Goal: Task Accomplishment & Management: Use online tool/utility

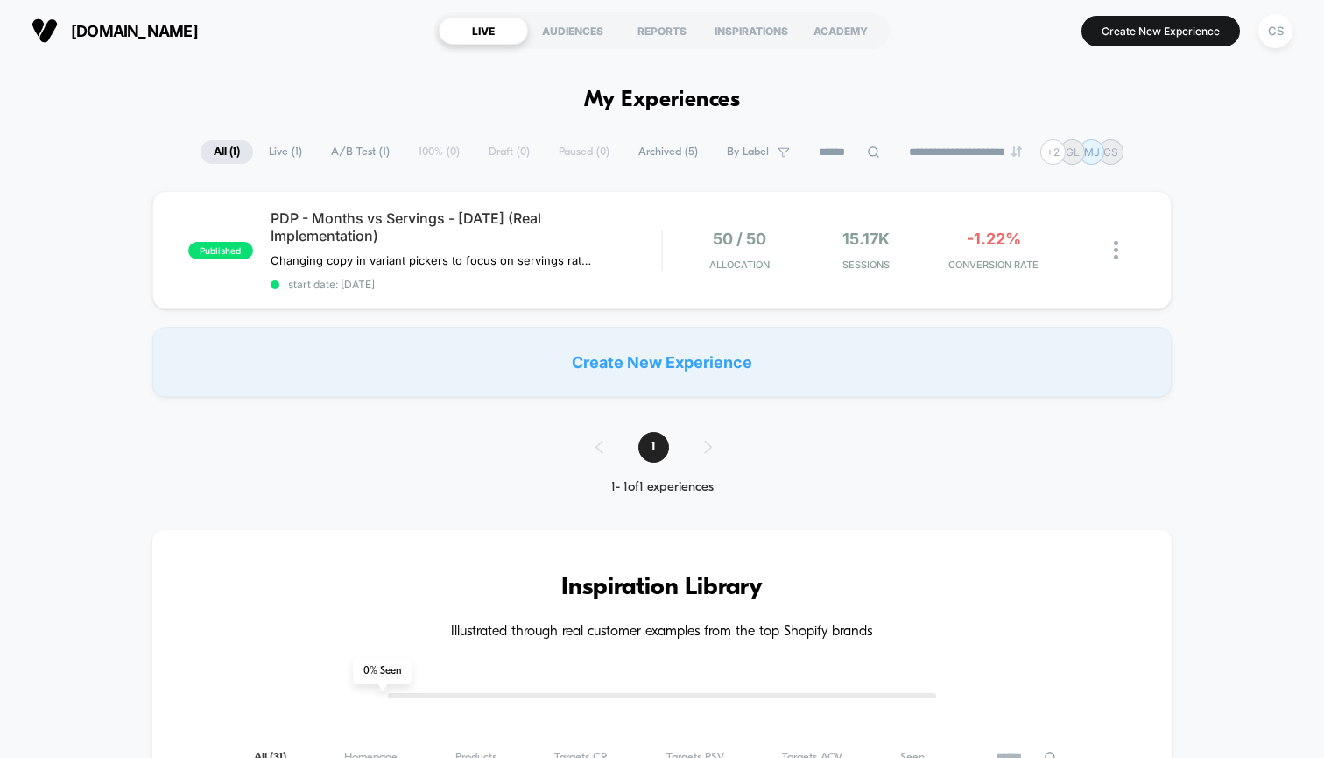
click at [660, 365] on div "Create New Experience" at bounding box center [662, 362] width 1020 height 70
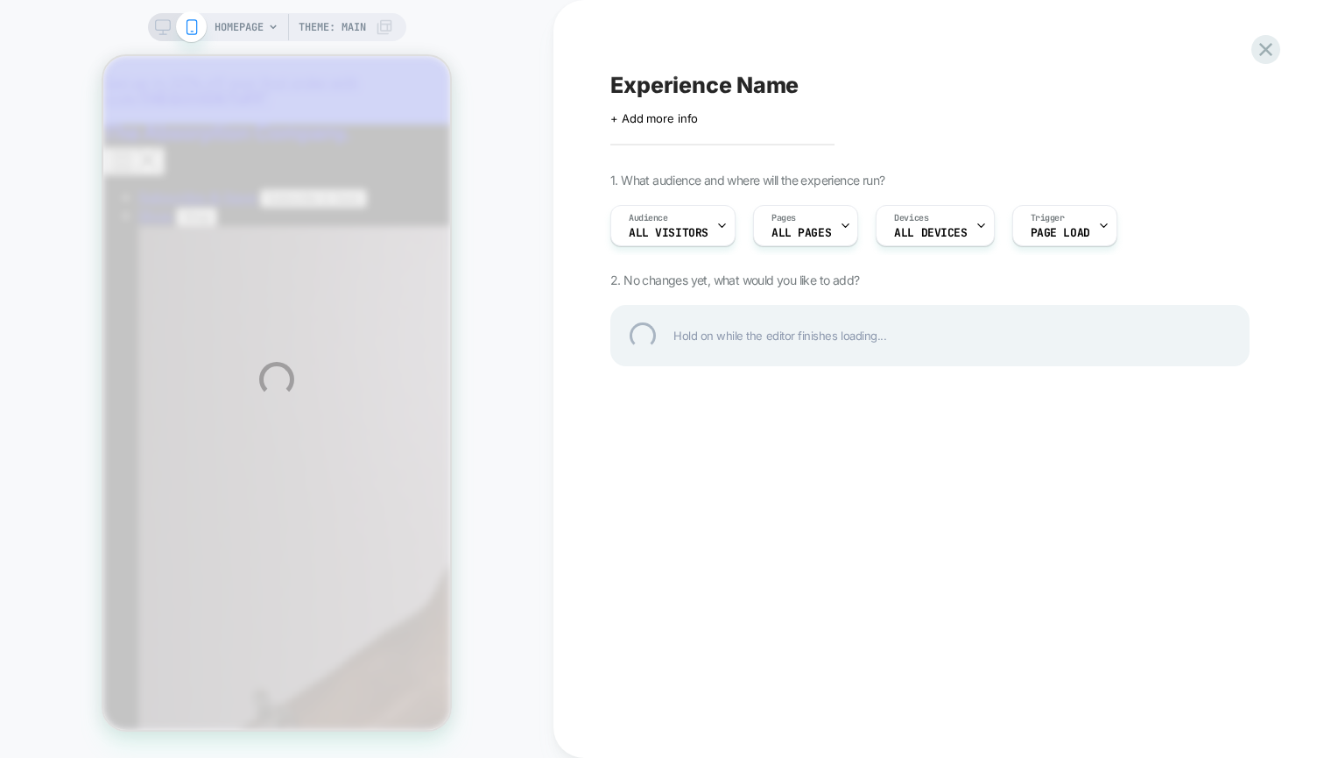
click at [697, 214] on div "HOMEPAGE Theme: MAIN Experience Name Click to edit experience details + Add mor…" at bounding box center [662, 379] width 1324 height 758
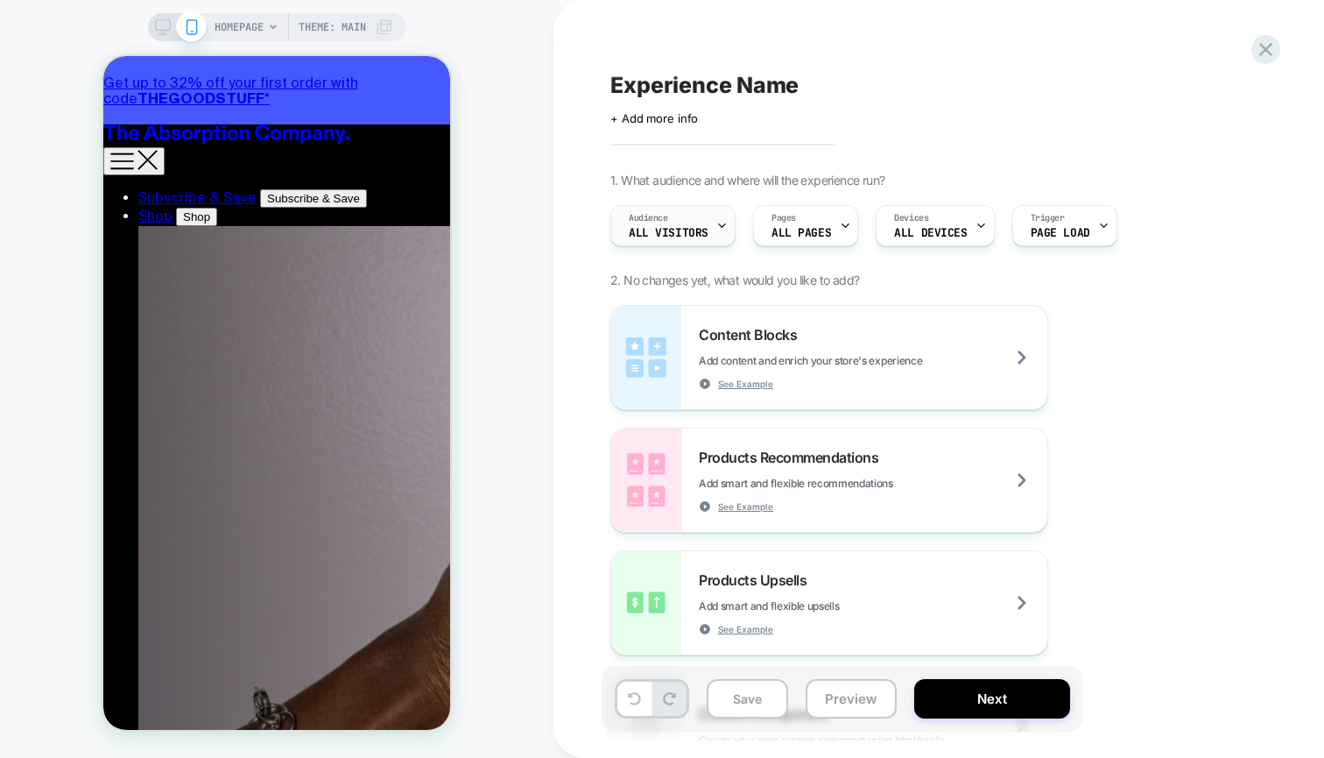
click at [703, 224] on div "Audience All Visitors" at bounding box center [668, 225] width 115 height 39
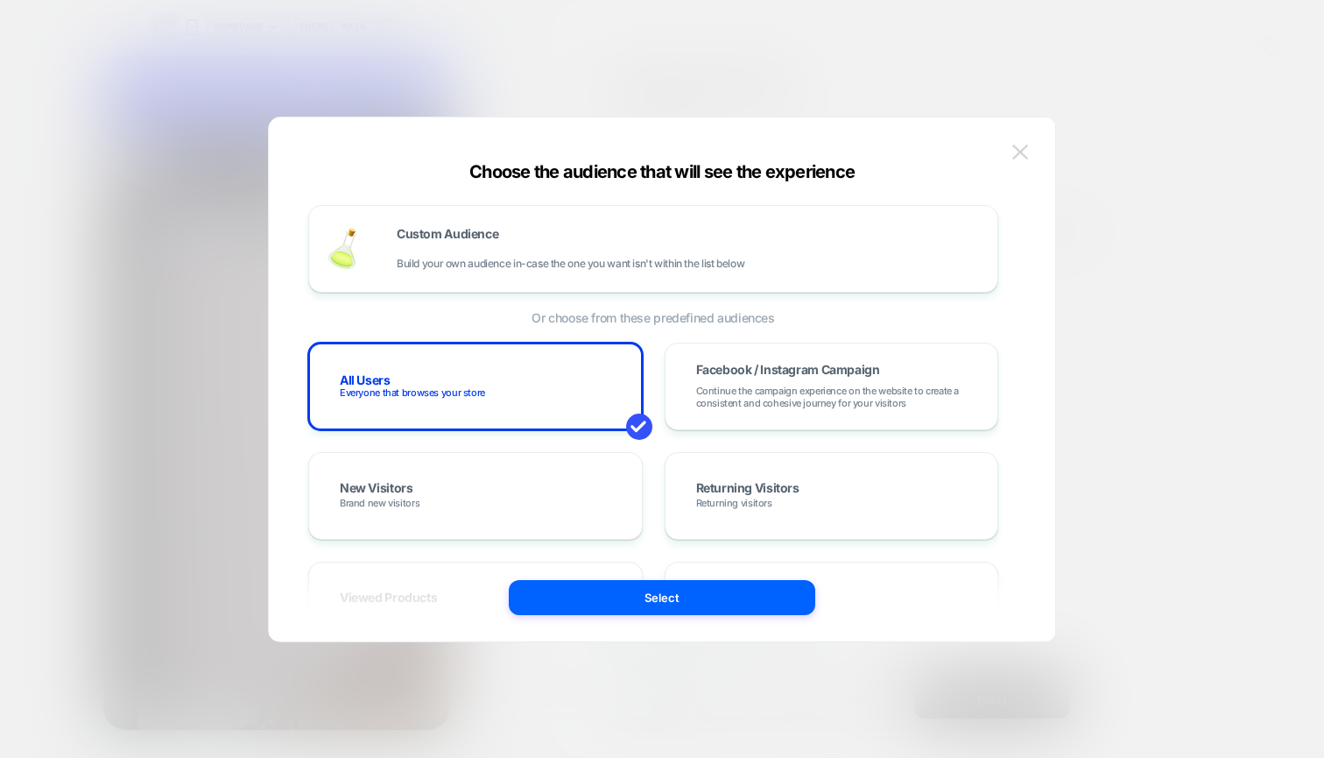
click at [1027, 163] on button at bounding box center [1020, 152] width 26 height 26
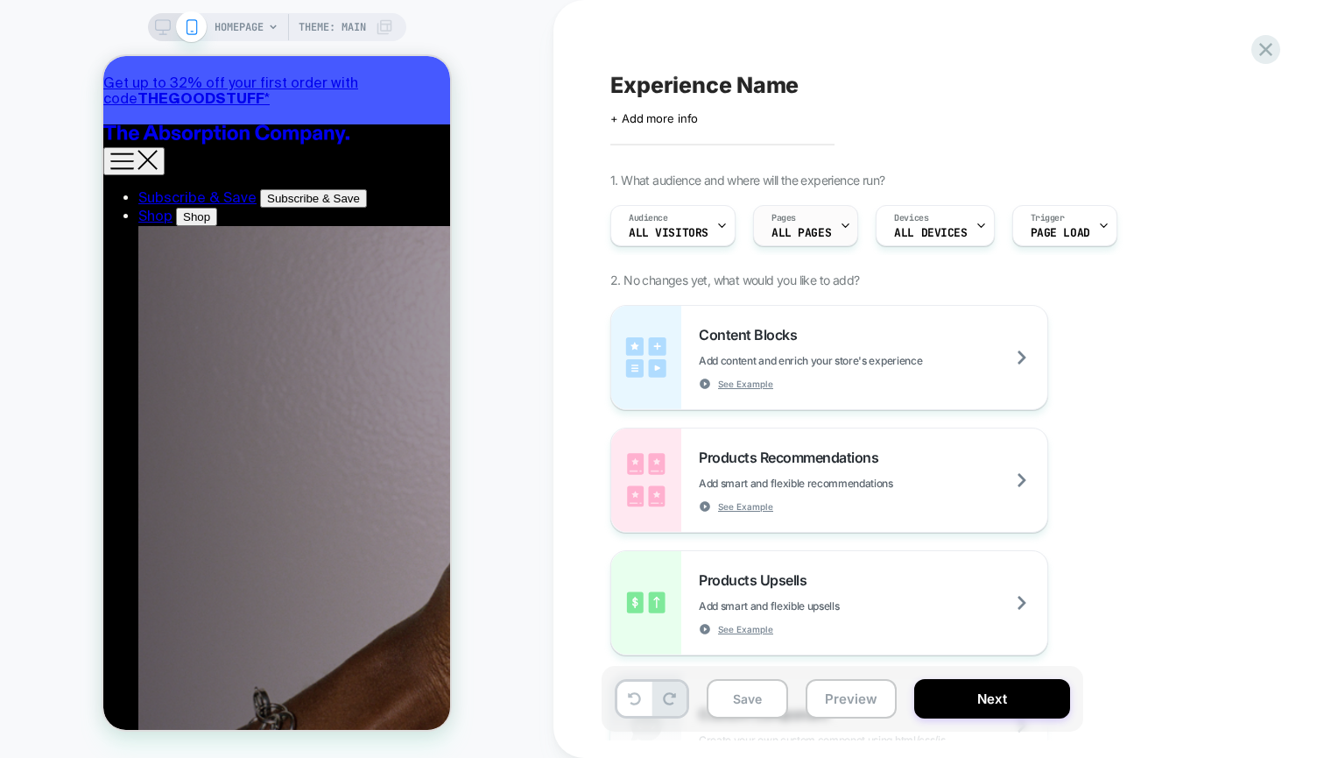
click at [828, 238] on span "ALL PAGES" at bounding box center [802, 233] width 60 height 12
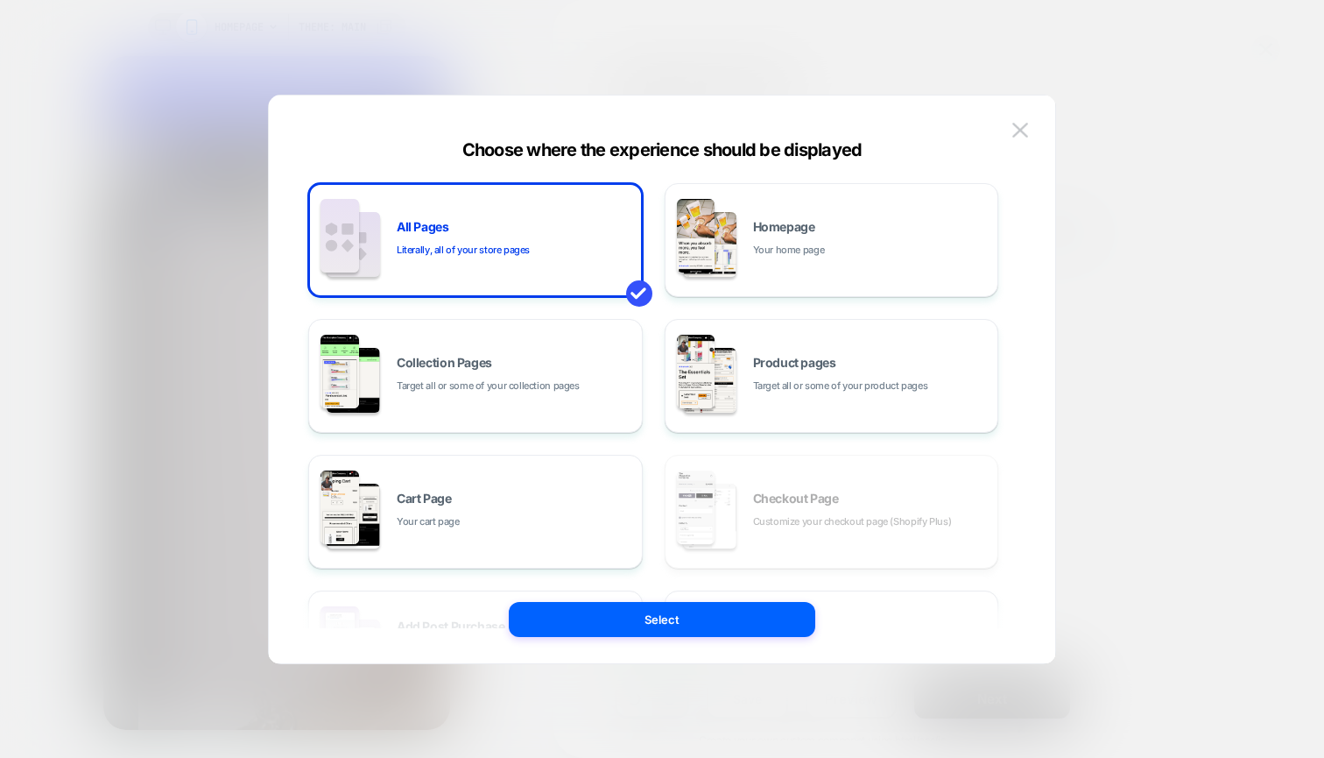
click at [828, 238] on div "Homepage Your home page" at bounding box center [871, 240] width 237 height 38
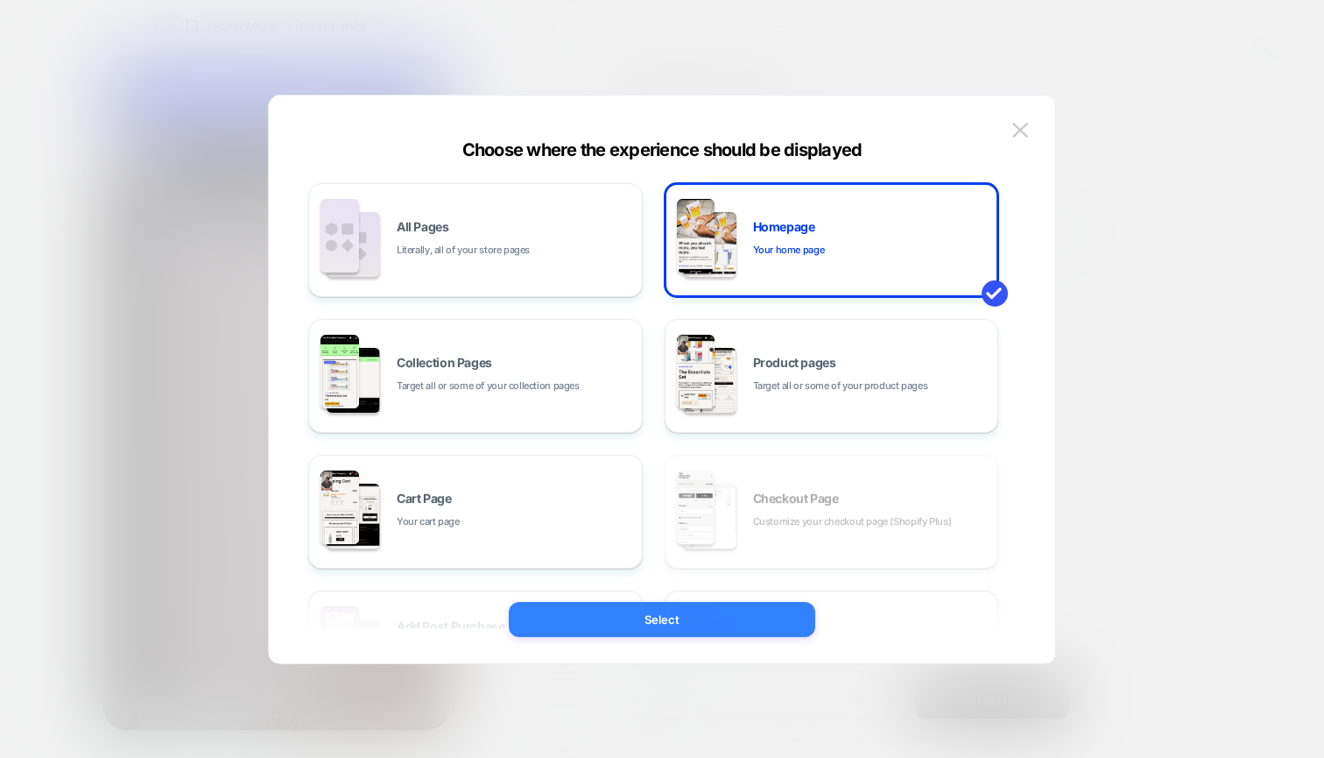
click at [632, 602] on button "Select" at bounding box center [662, 619] width 307 height 35
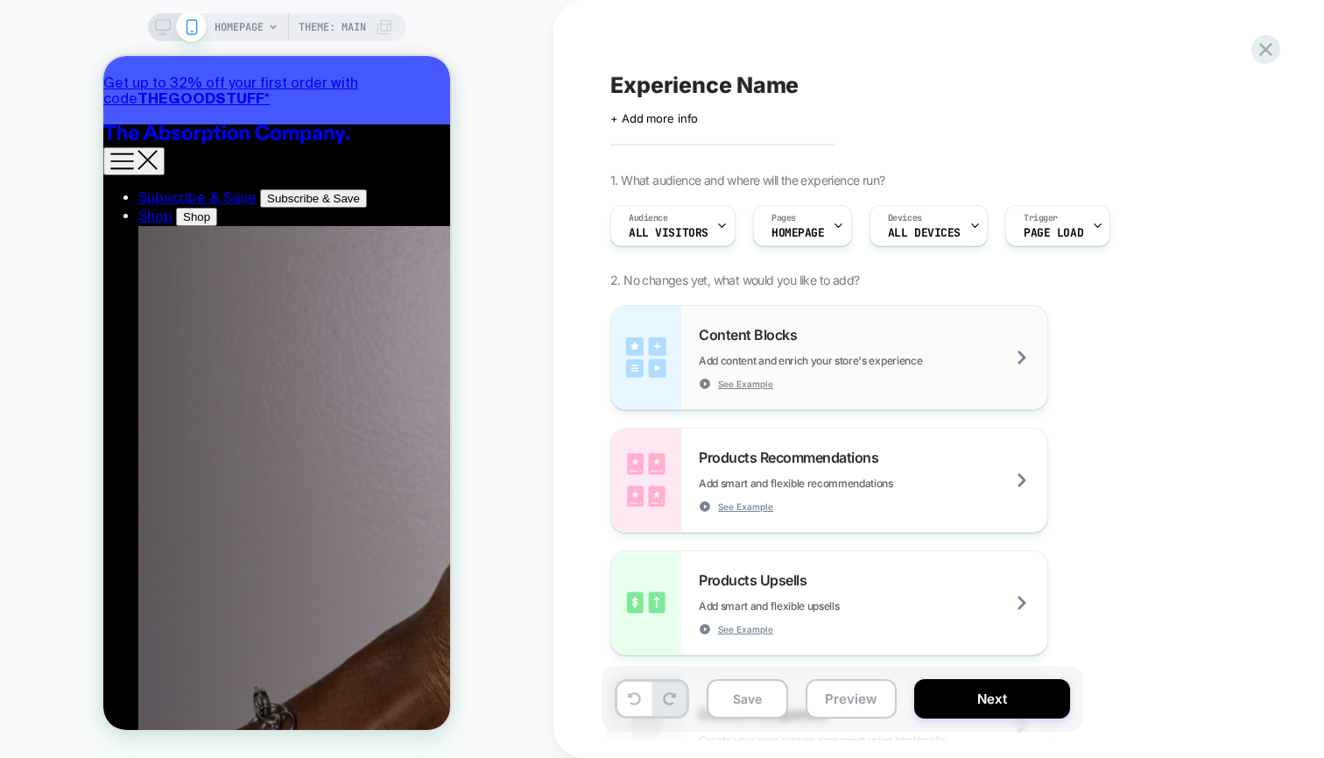
click at [819, 343] on div "Content Blocks Add content and enrich your store's experience See Example" at bounding box center [873, 358] width 349 height 64
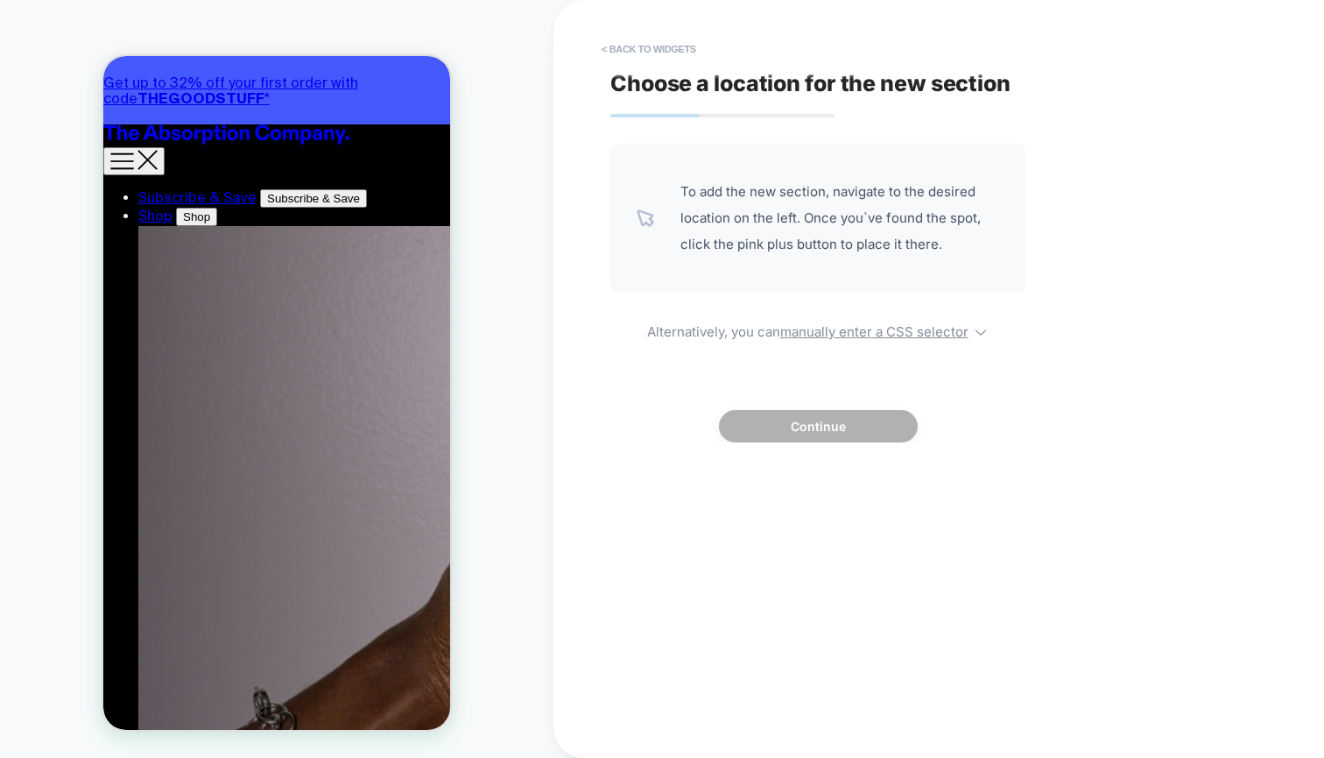
click at [835, 204] on span "To add the new section, navigate to the desired location on the left. Once you`…" at bounding box center [841, 218] width 320 height 79
click at [656, 208] on div "To add the new section, navigate to the desired location on the left. Once you`…" at bounding box center [819, 218] width 416 height 149
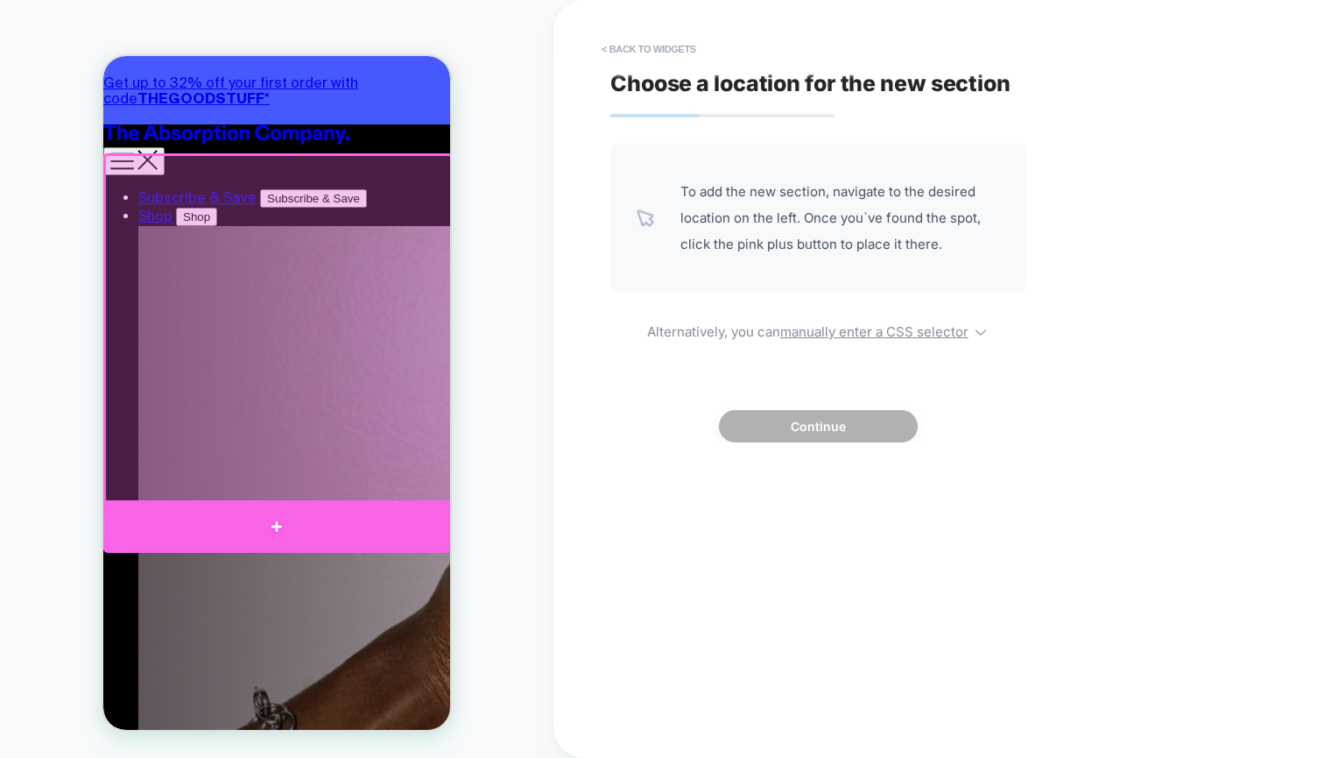
click at [265, 520] on div at bounding box center [276, 526] width 347 height 53
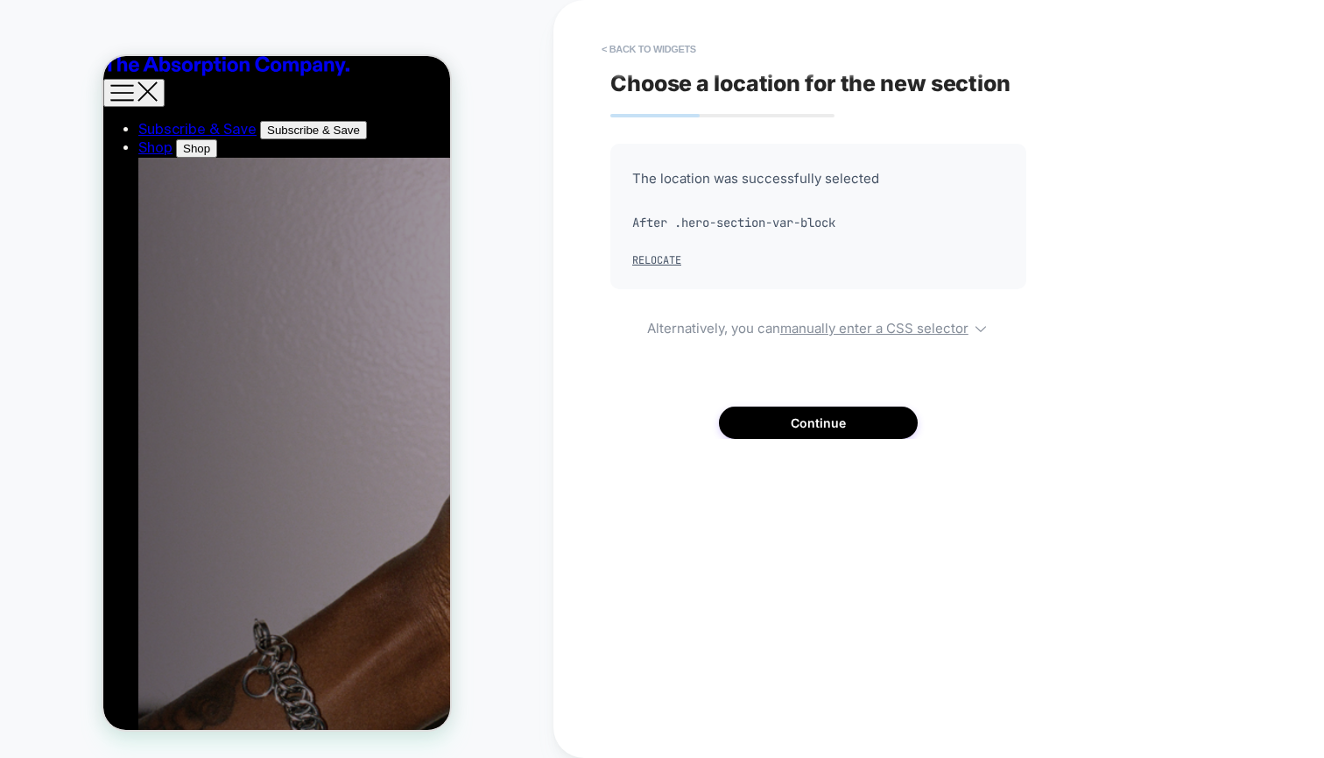
scroll to position [387, 0]
click at [677, 52] on button "< Back to widgets" at bounding box center [649, 49] width 112 height 28
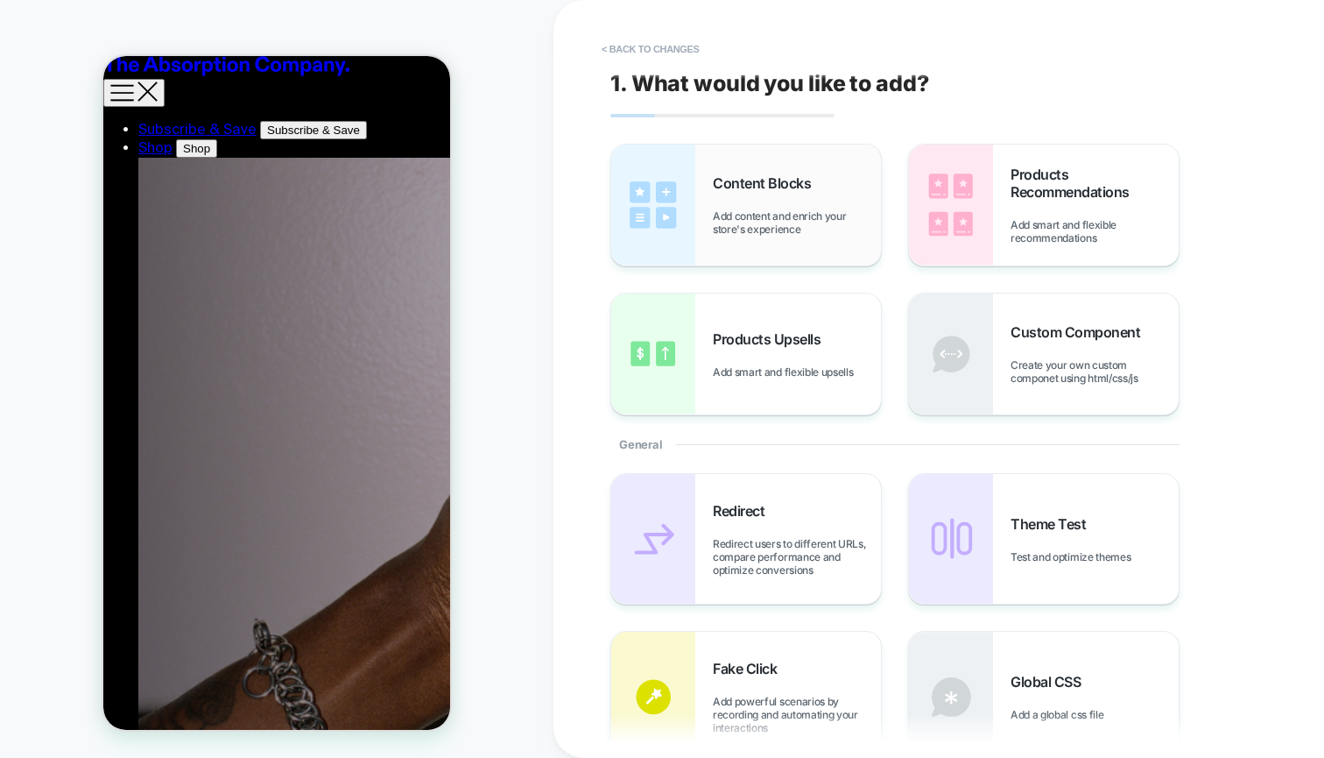
click at [682, 199] on img at bounding box center [653, 205] width 84 height 121
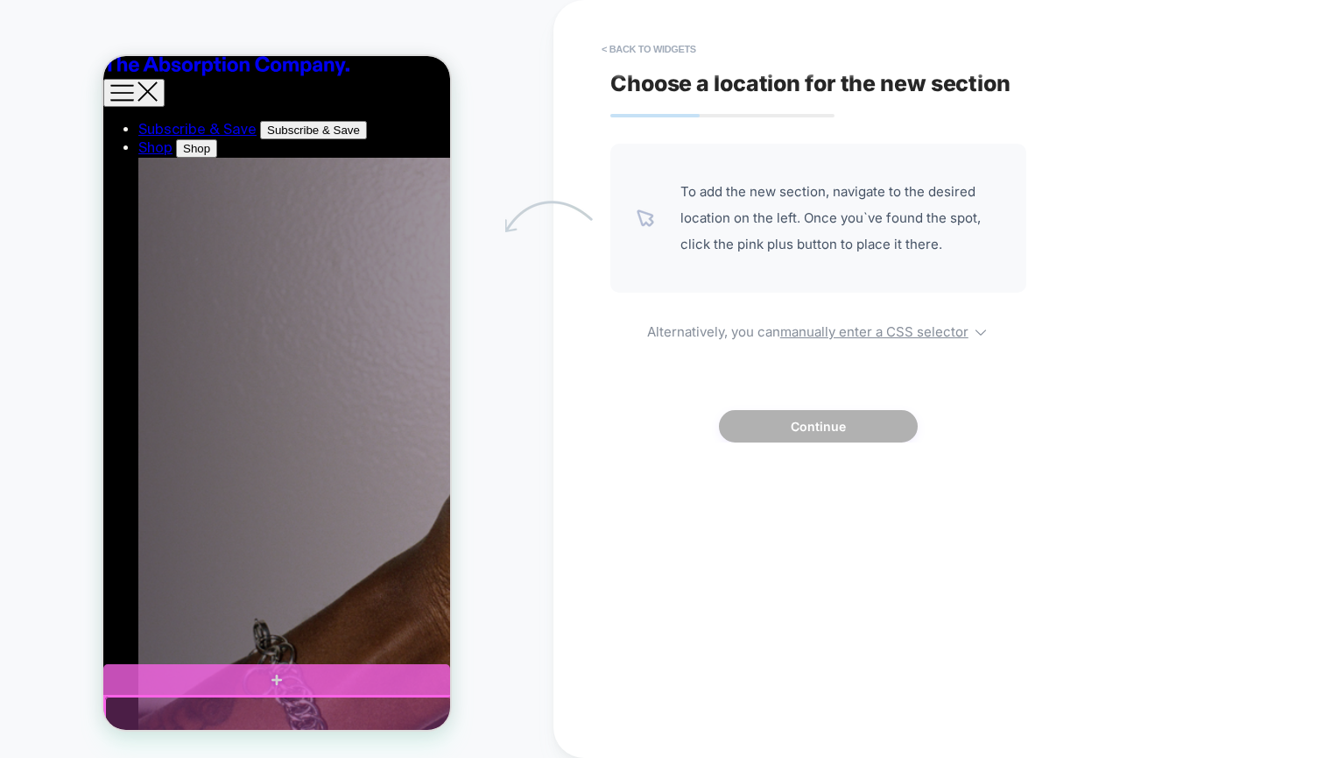
scroll to position [0, 0]
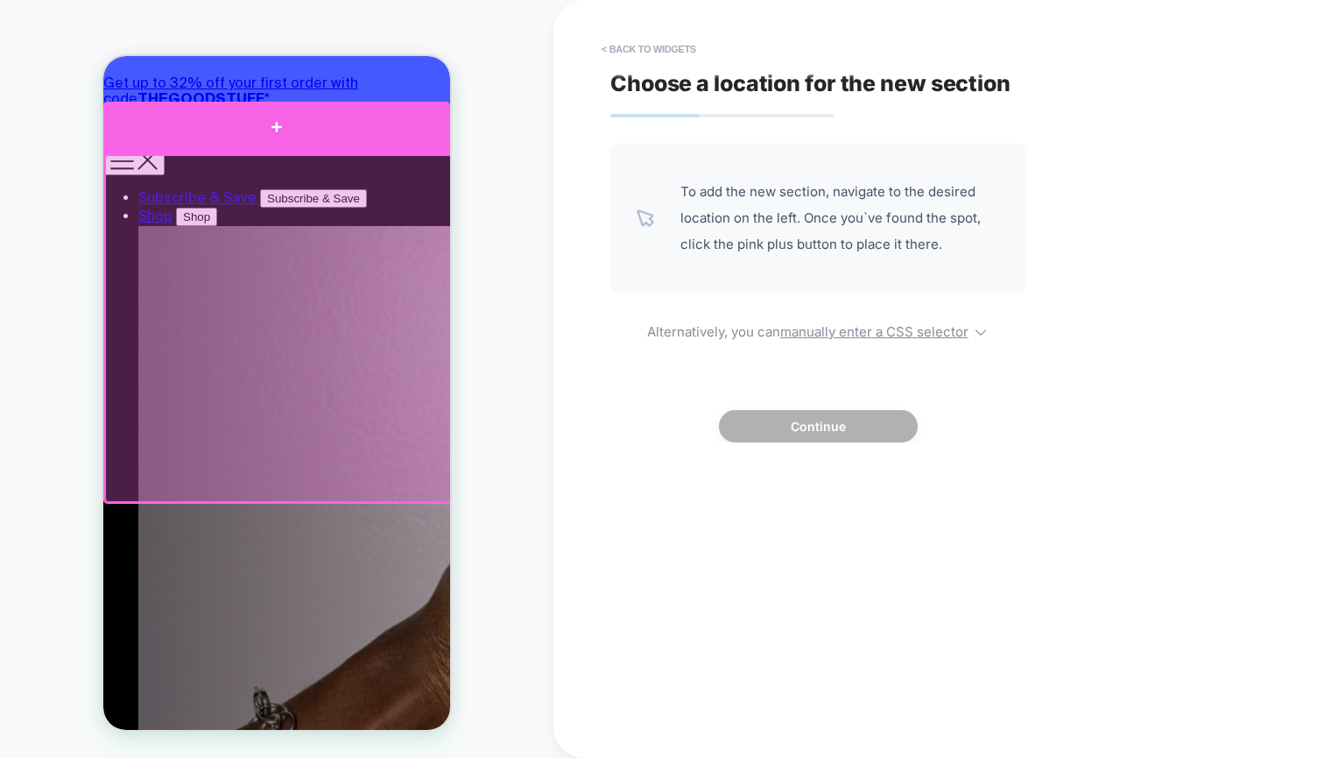
click at [357, 136] on div at bounding box center [276, 128] width 347 height 53
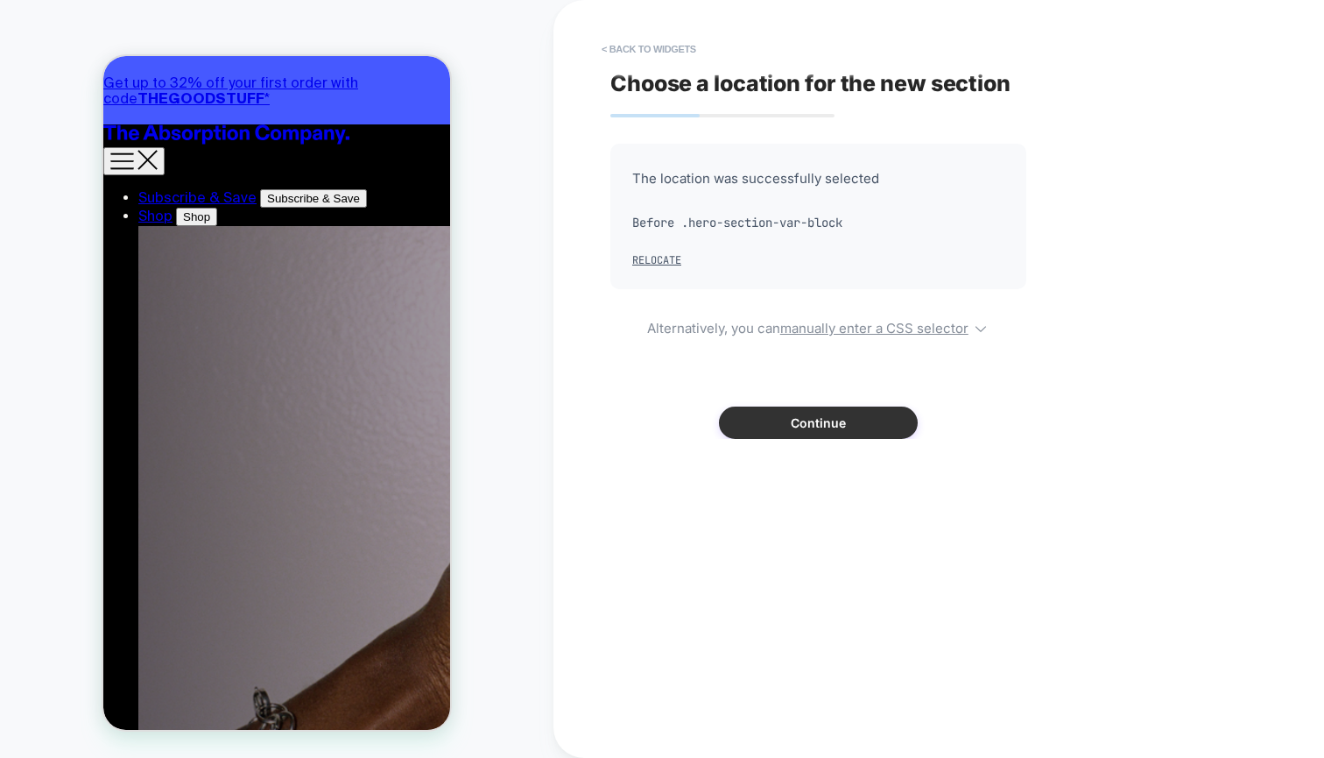
click at [839, 424] on button "Continue" at bounding box center [818, 422] width 199 height 32
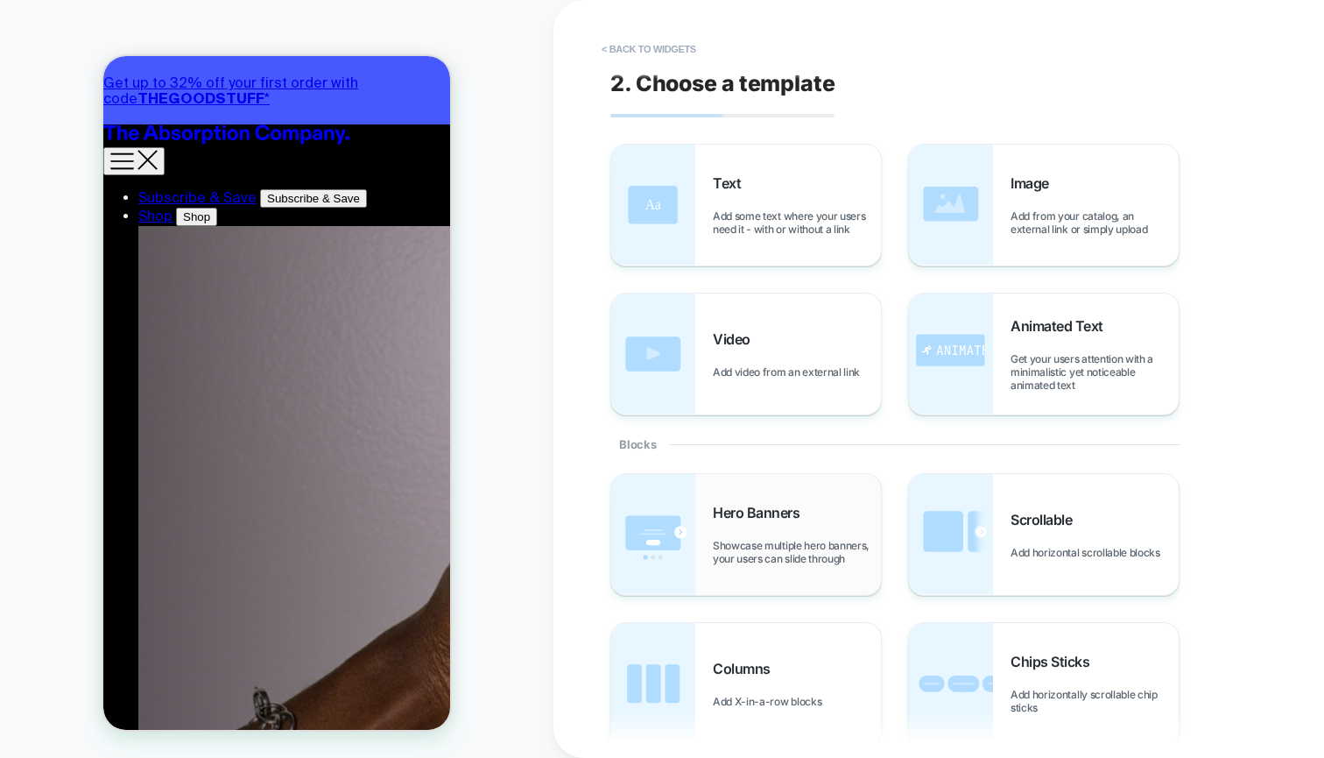
click at [710, 509] on div "Hero Banners Showcase multiple hero banners, your users can slide through" at bounding box center [746, 534] width 270 height 121
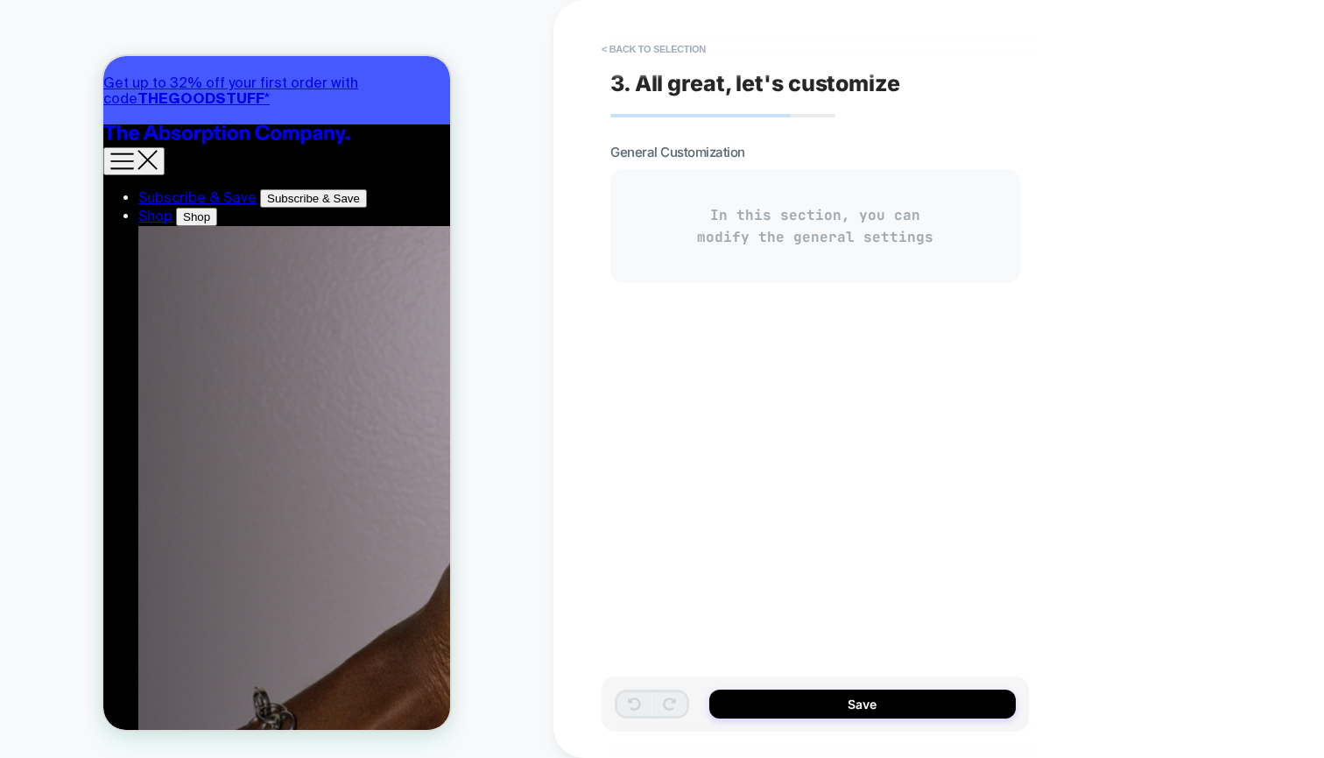
type textarea "*"
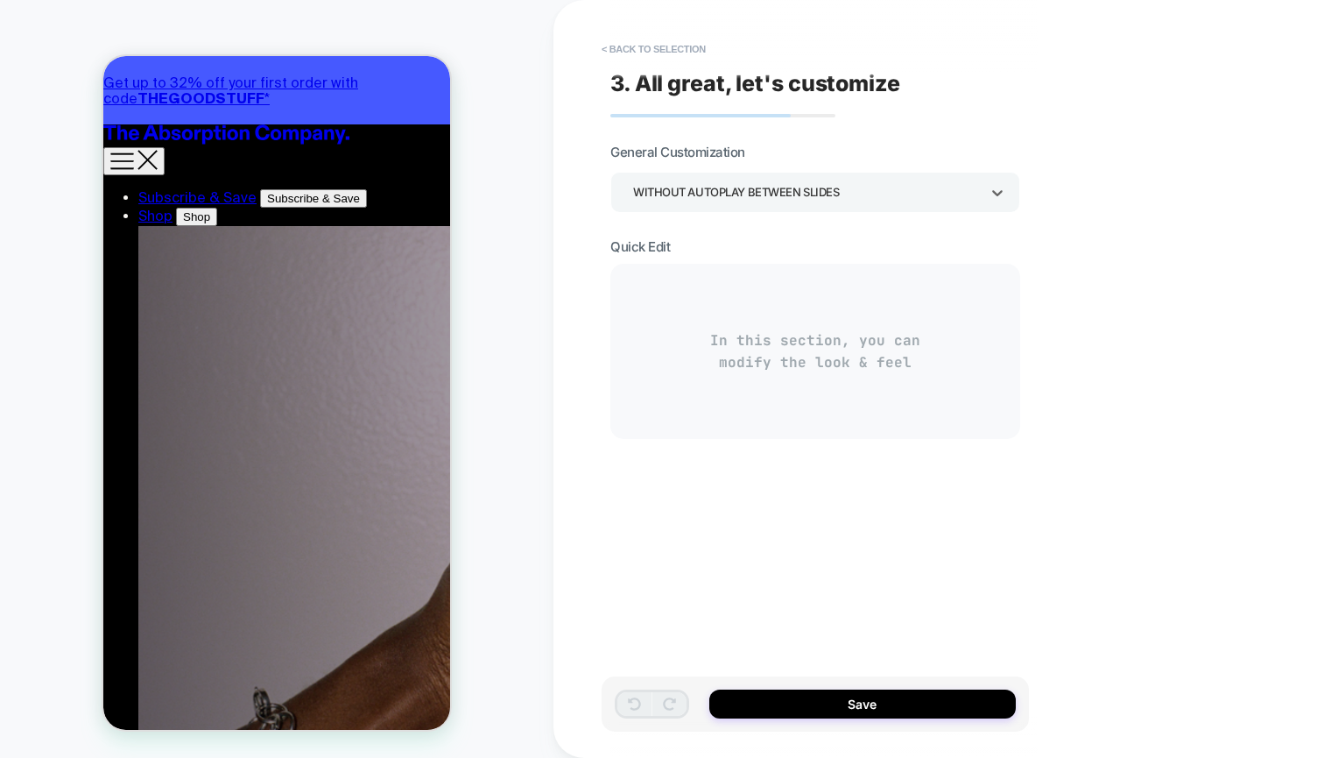
click at [826, 184] on div "WITHOUT AUTOPLAY BETWEEN SLIDES" at bounding box center [806, 192] width 347 height 24
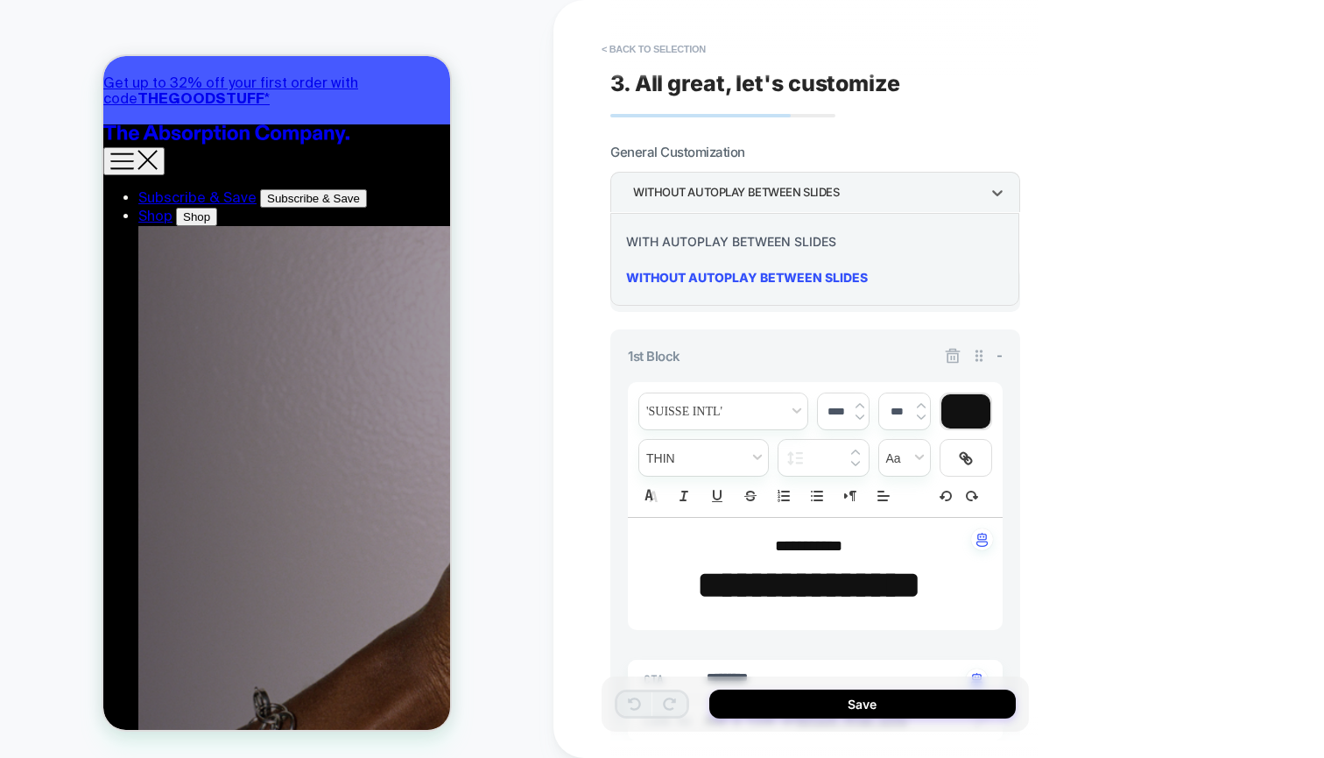
click at [1204, 547] on div at bounding box center [662, 379] width 1324 height 758
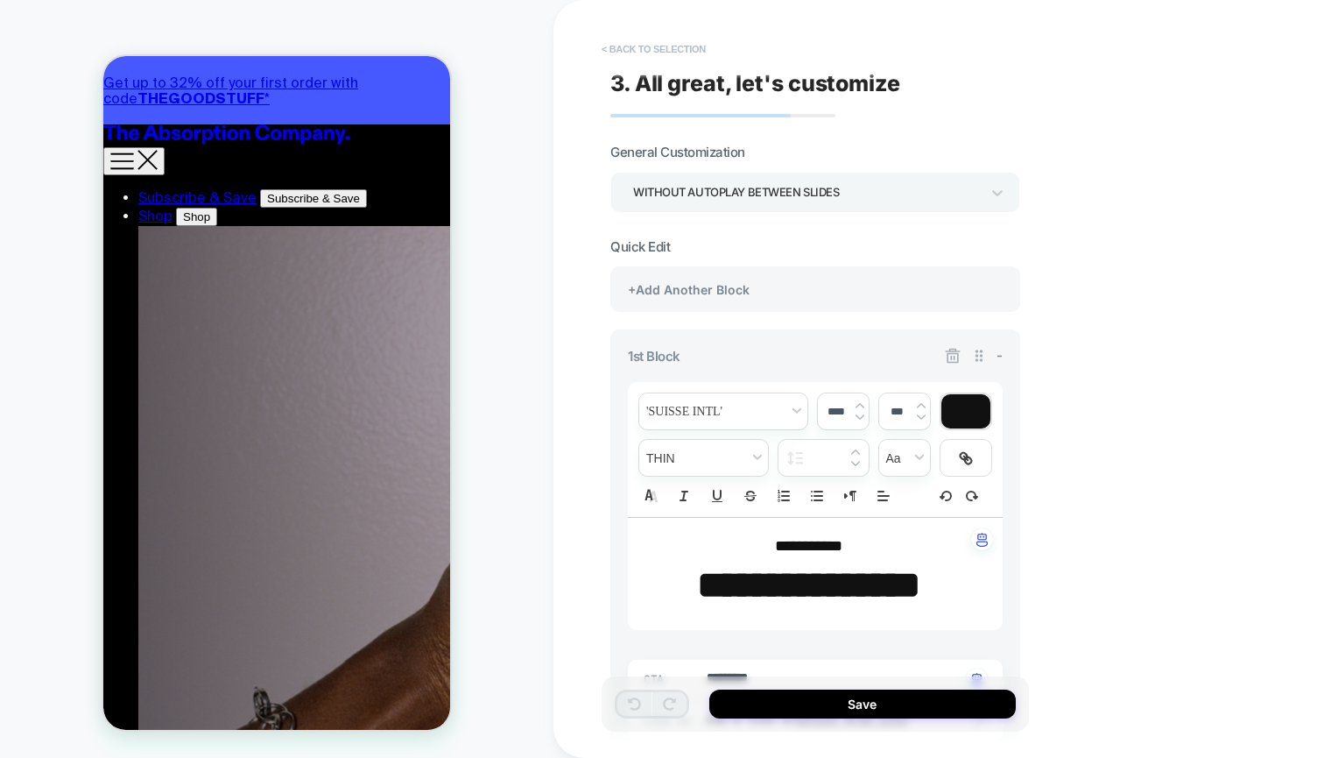
click at [678, 57] on button "< Back to selection" at bounding box center [654, 49] width 122 height 28
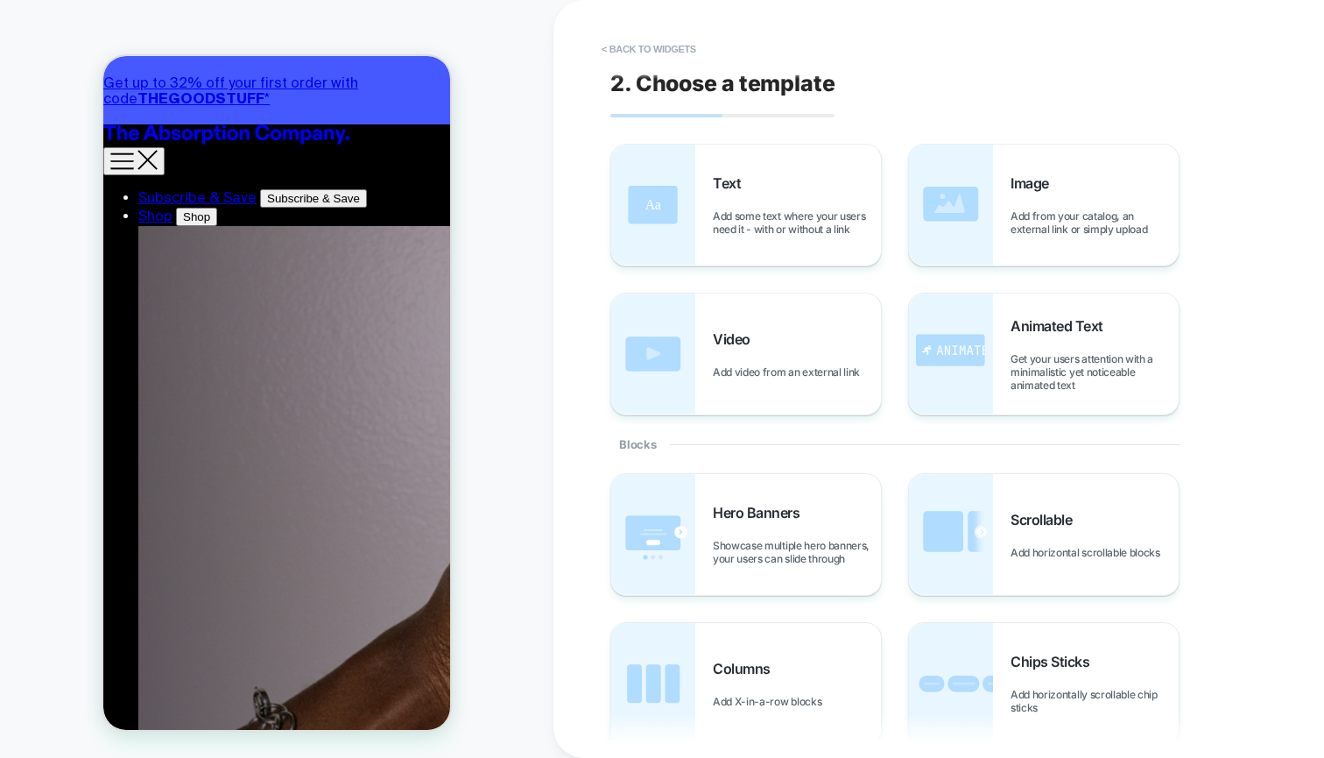
click at [678, 57] on button "< Back to widgets" at bounding box center [649, 49] width 112 height 28
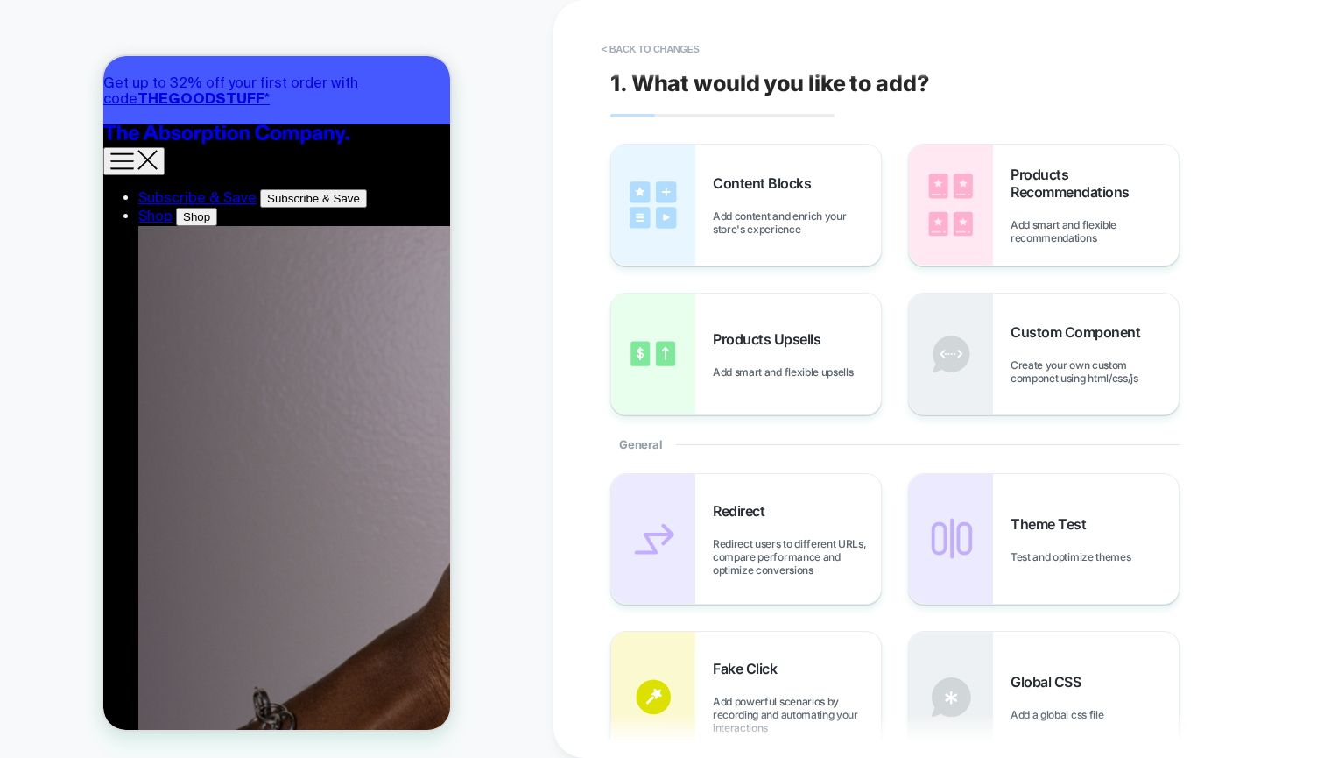
click at [678, 57] on button "< Back to changes" at bounding box center [651, 49] width 116 height 28
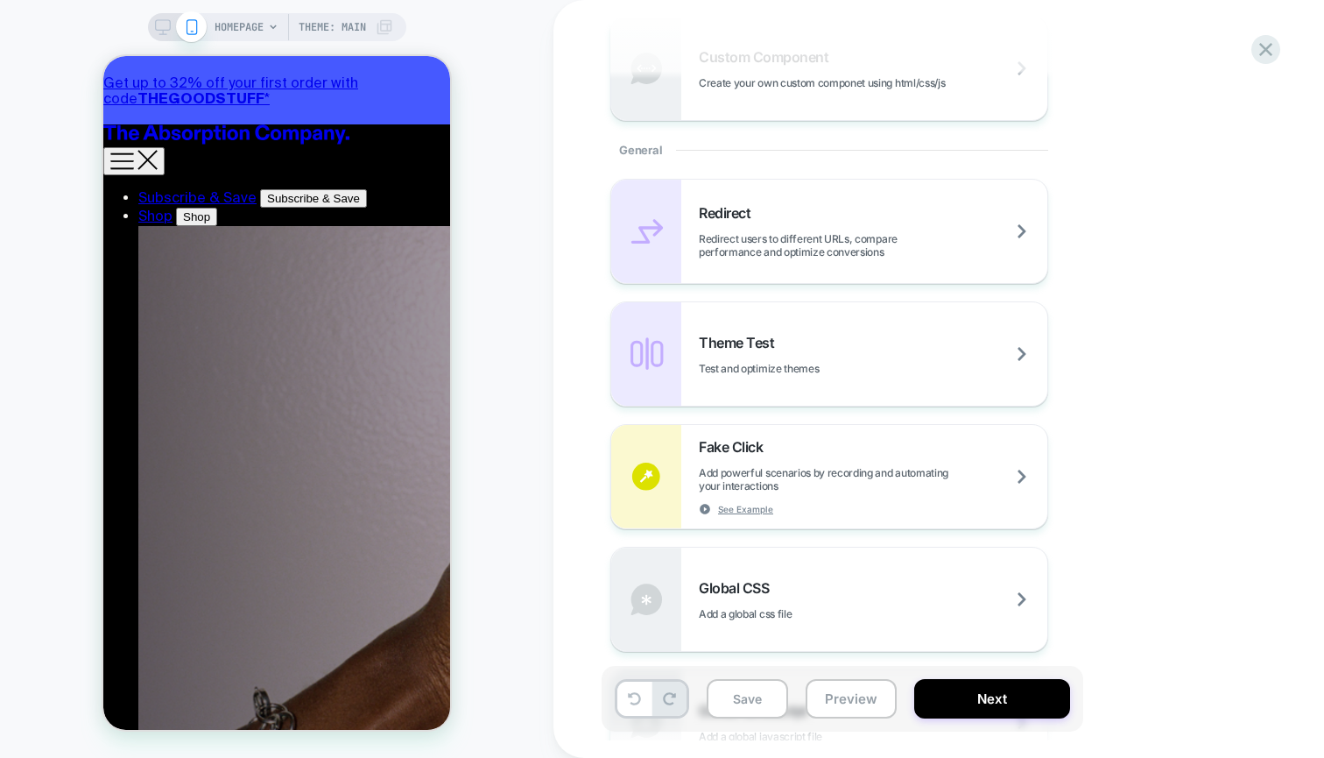
scroll to position [658, 0]
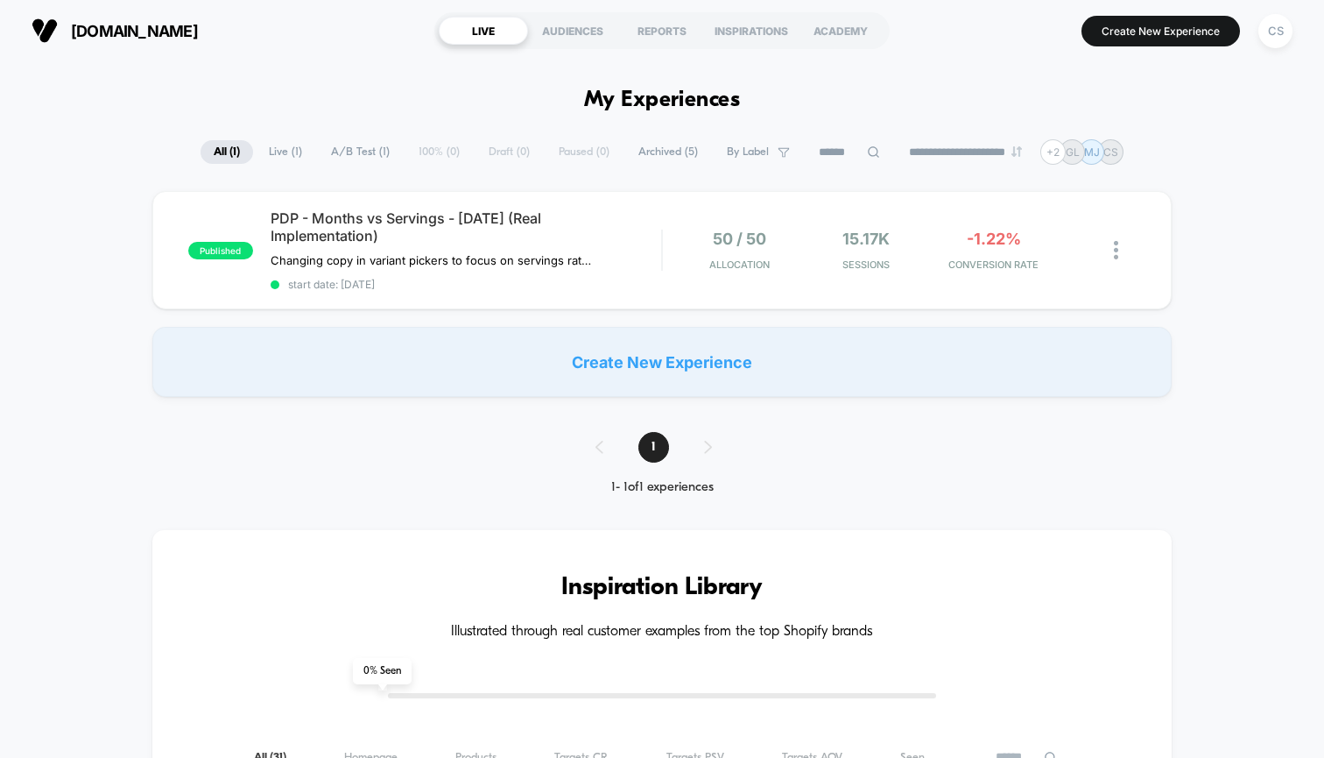
click at [762, 369] on div "Create New Experience" at bounding box center [662, 362] width 1020 height 70
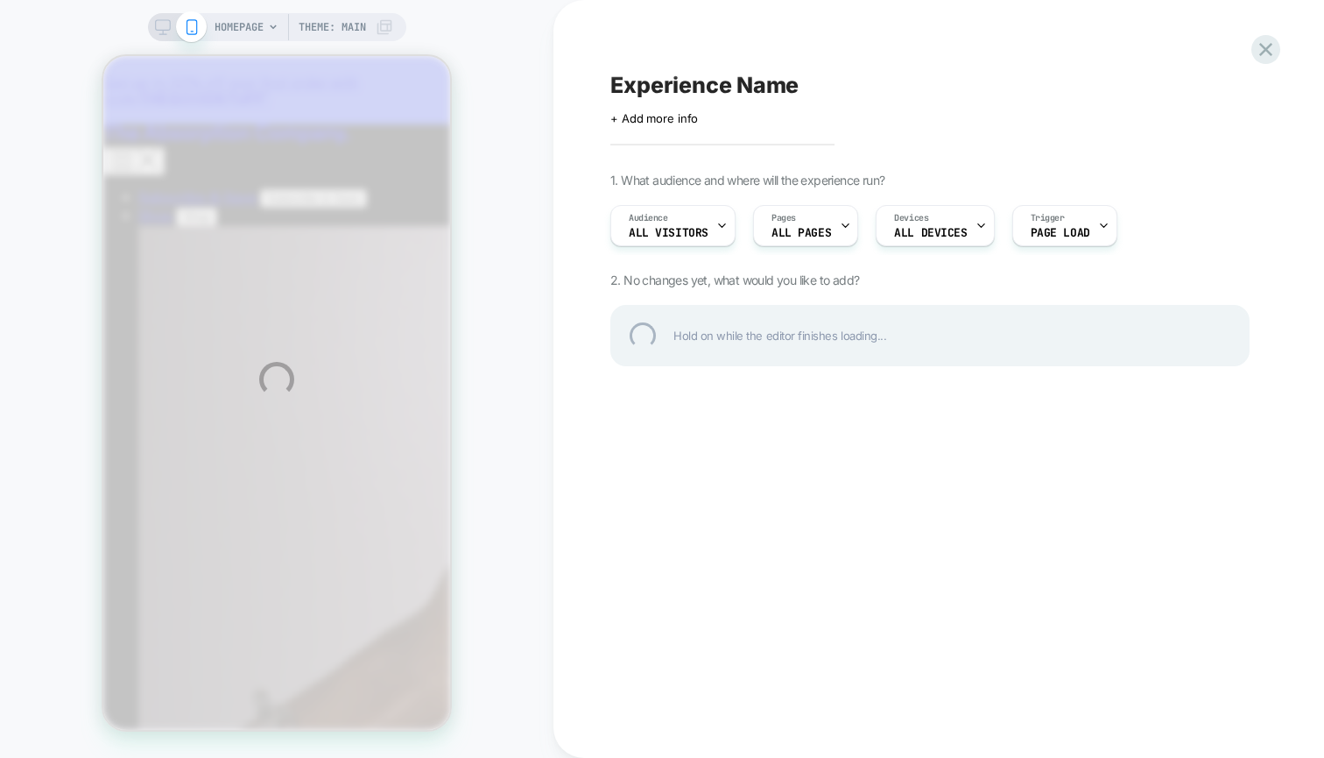
click at [776, 230] on div "HOMEPAGE Theme: MAIN Experience Name Click to edit experience details + Add mor…" at bounding box center [662, 379] width 1324 height 758
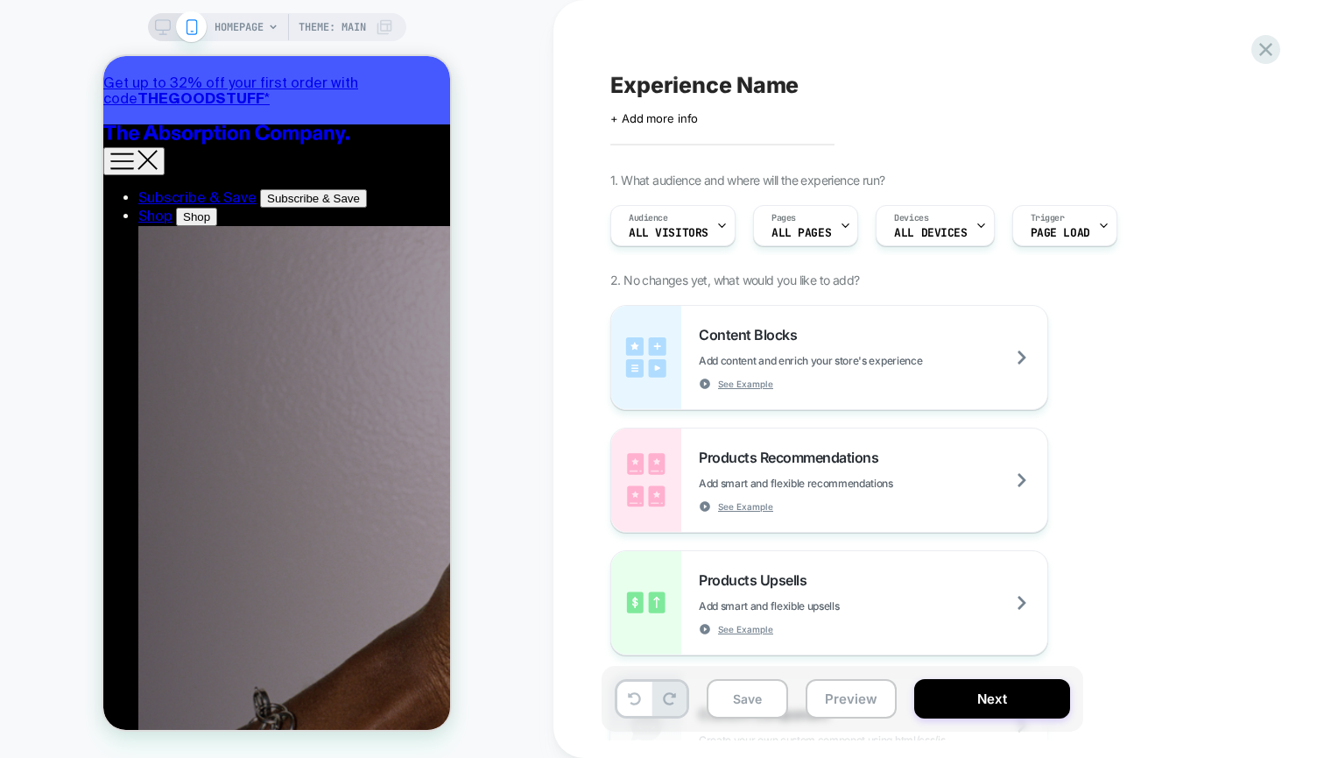
click at [776, 230] on span "ALL PAGES" at bounding box center [802, 233] width 60 height 12
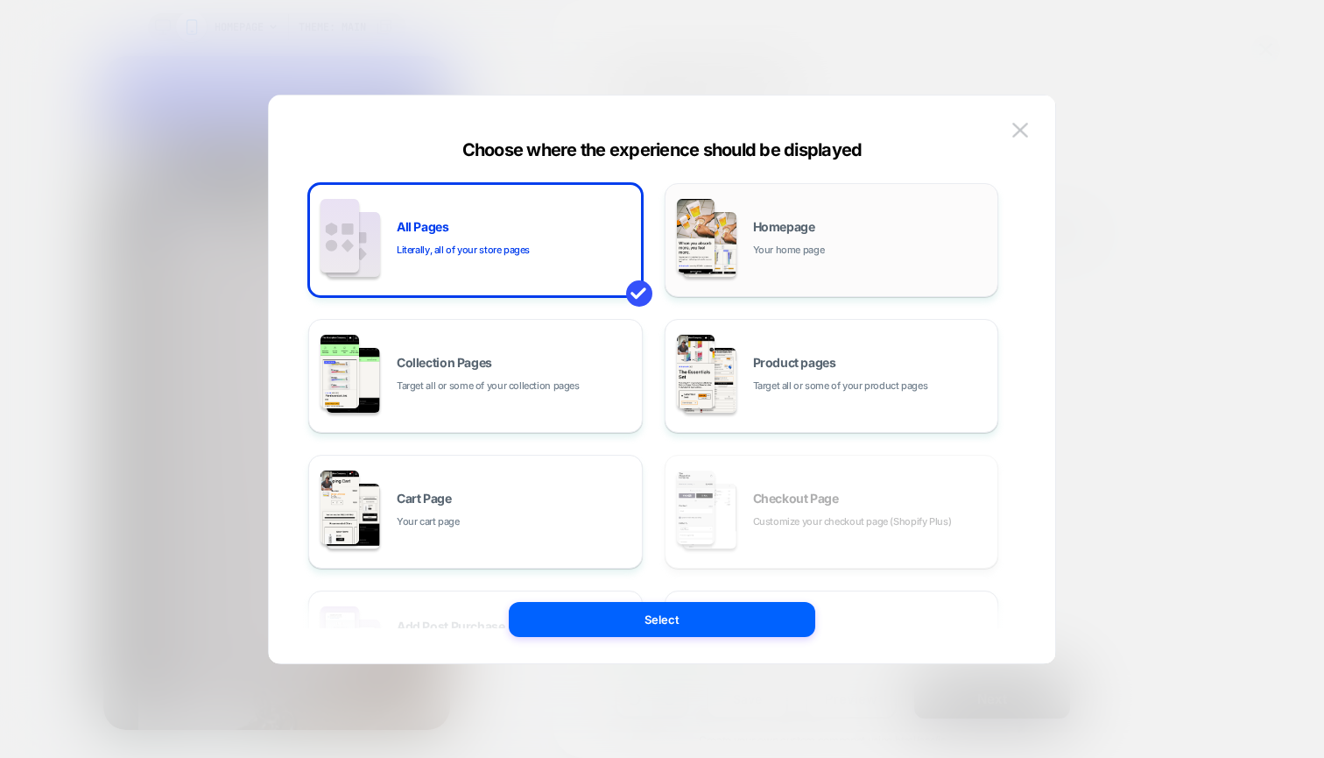
click at [778, 230] on span "Homepage" at bounding box center [784, 227] width 62 height 12
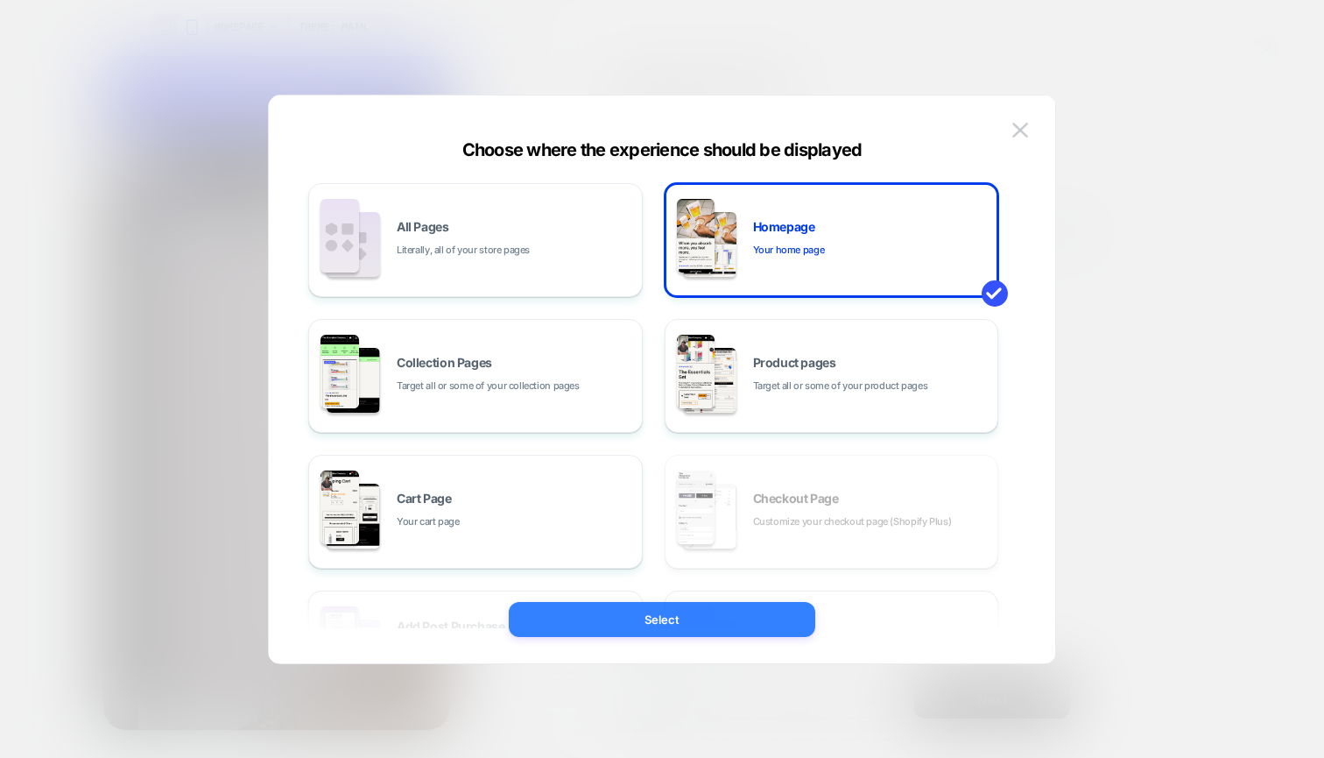
click at [653, 627] on button "Select" at bounding box center [662, 619] width 307 height 35
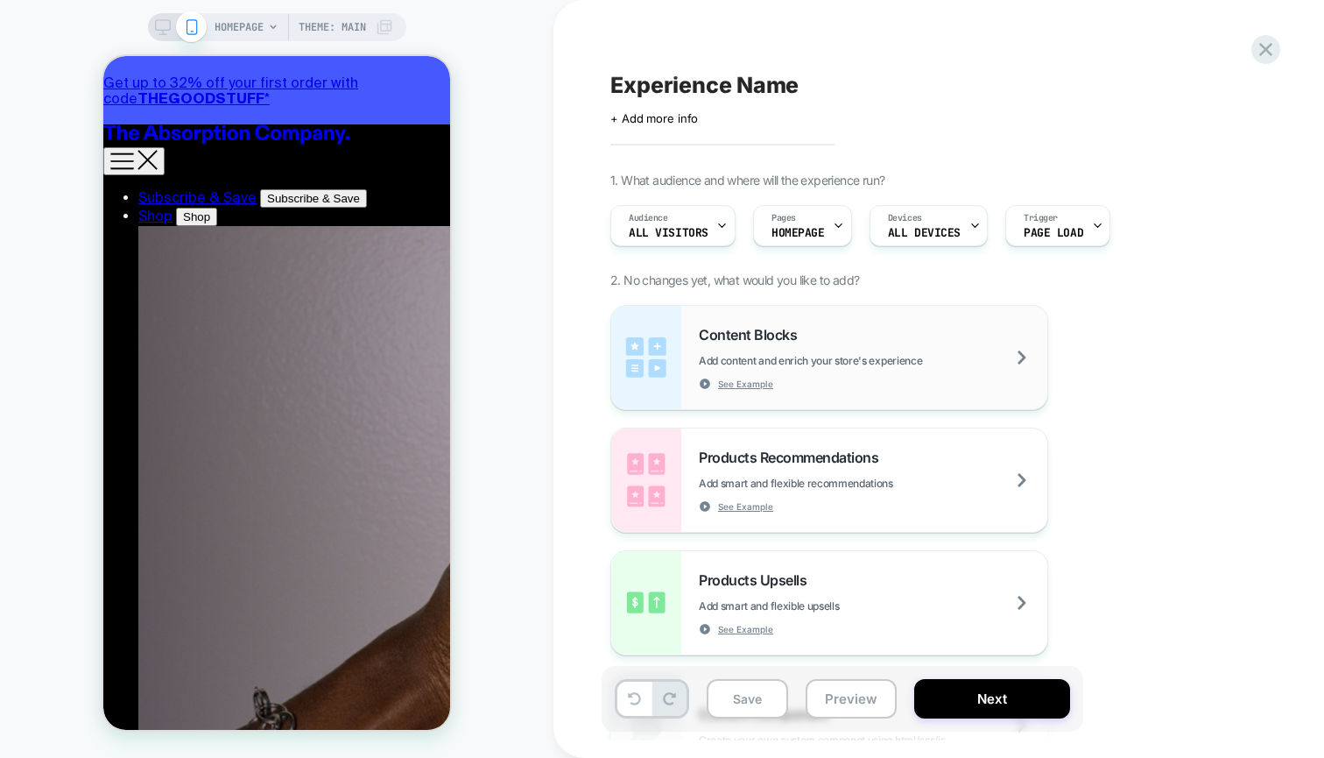
click at [858, 375] on div "Content Blocks Add content and enrich your store's experience See Example" at bounding box center [873, 358] width 349 height 64
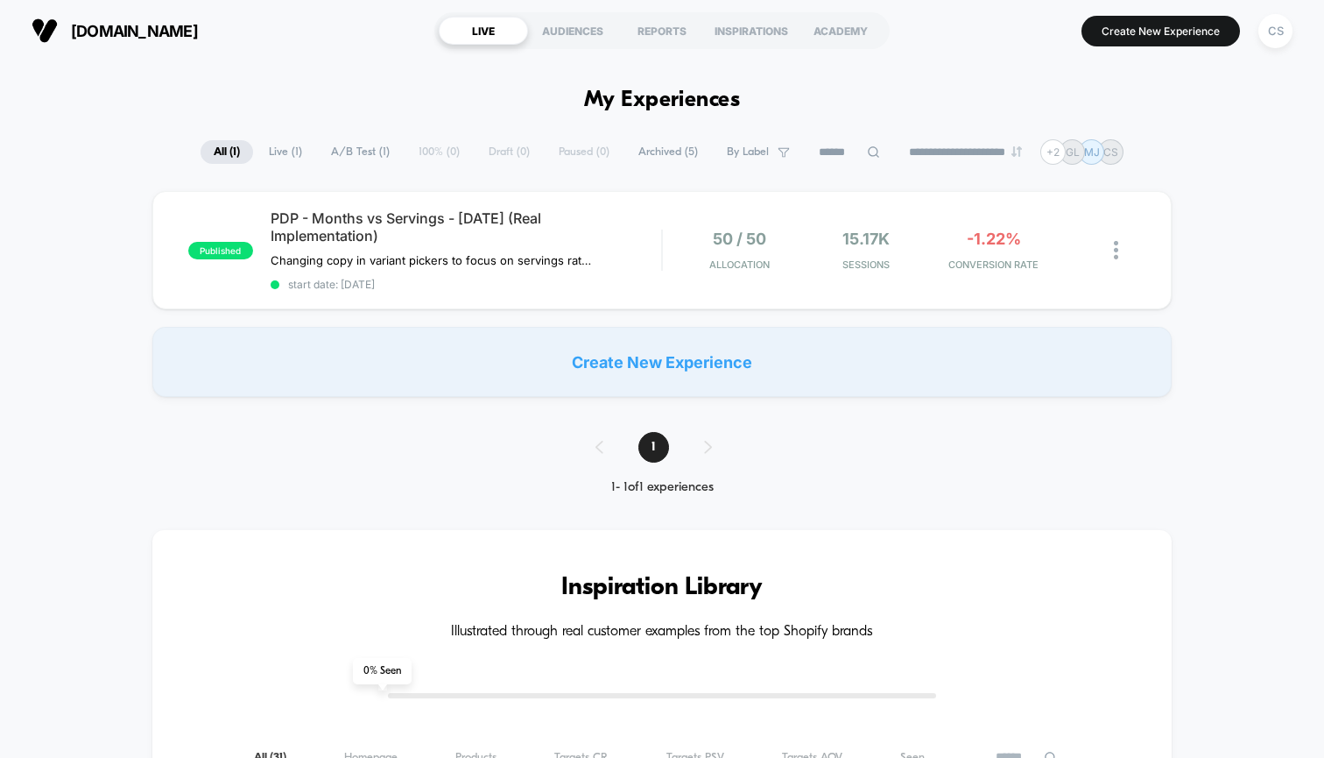
click at [657, 376] on div "Create New Experience" at bounding box center [662, 362] width 1020 height 70
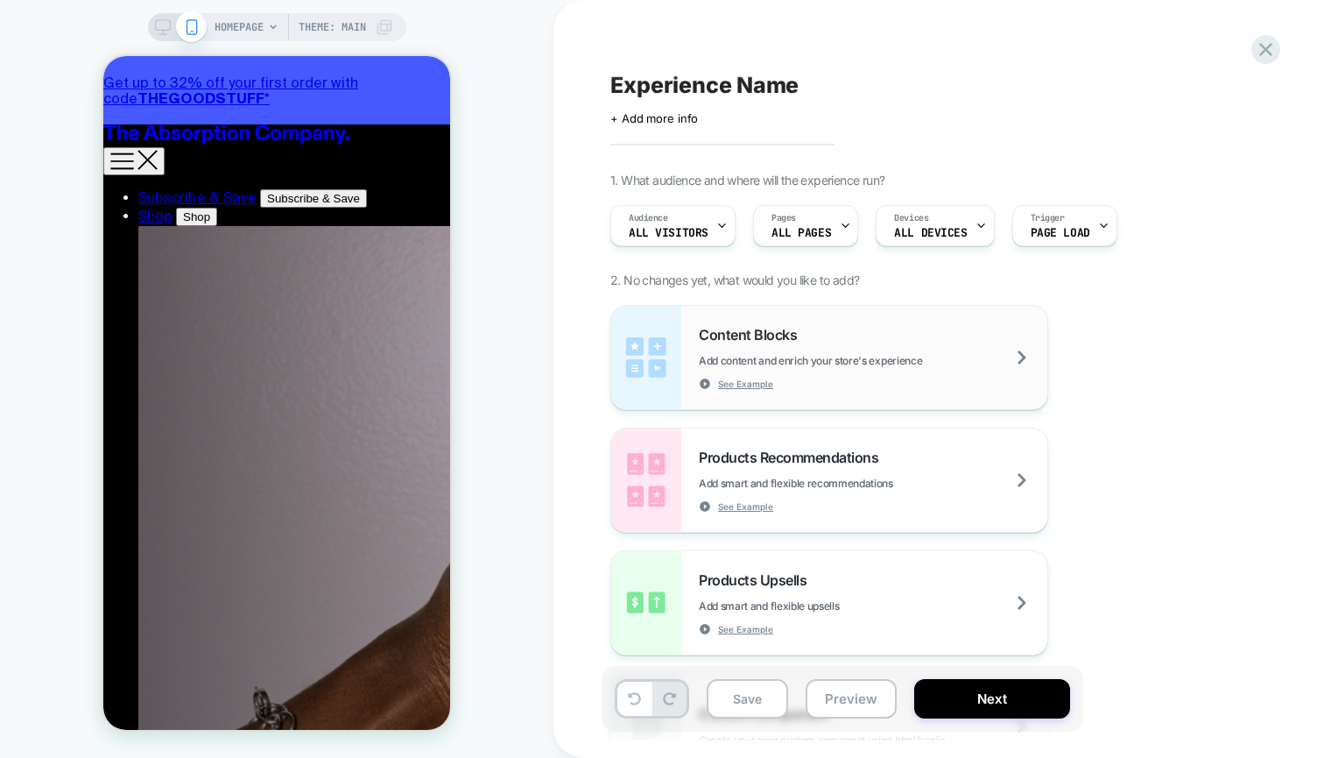
click at [804, 335] on span "Content Blocks" at bounding box center [752, 335] width 107 height 18
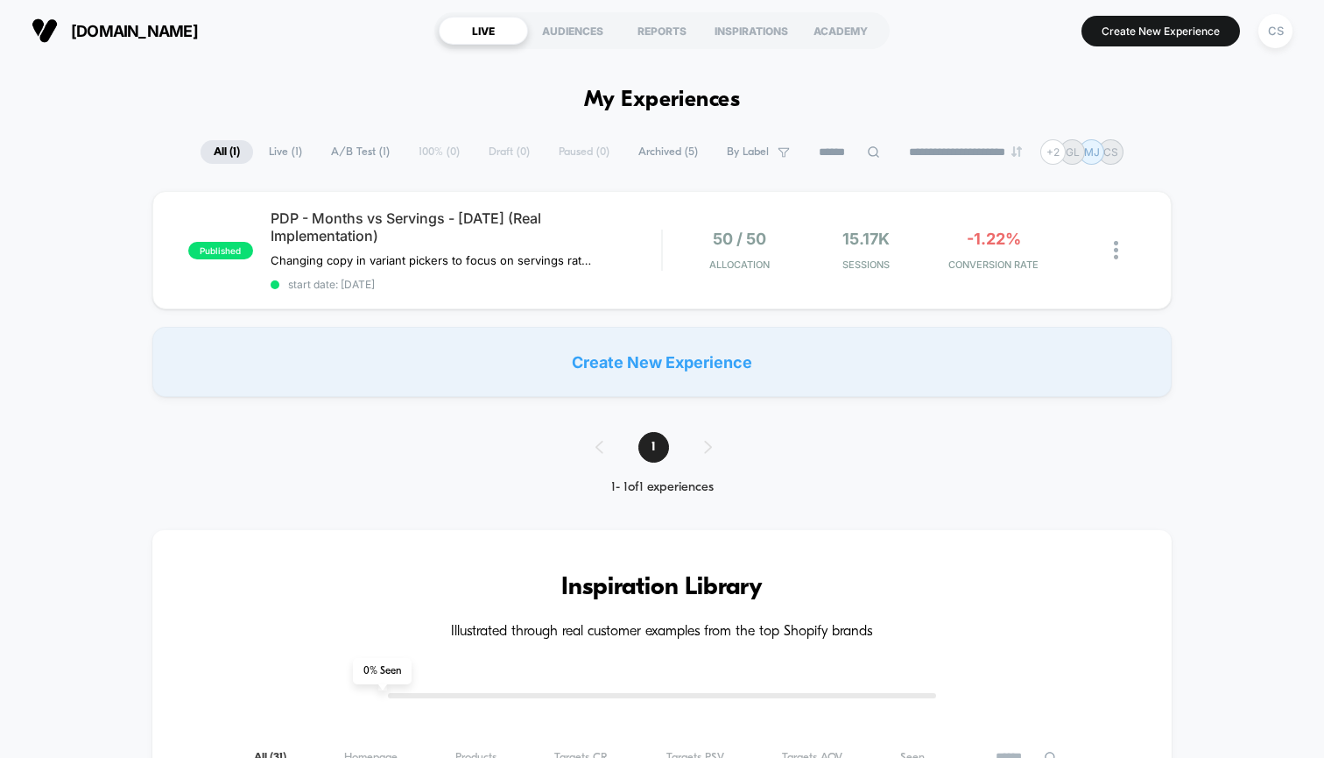
click at [667, 374] on div "Create New Experience" at bounding box center [662, 362] width 1020 height 70
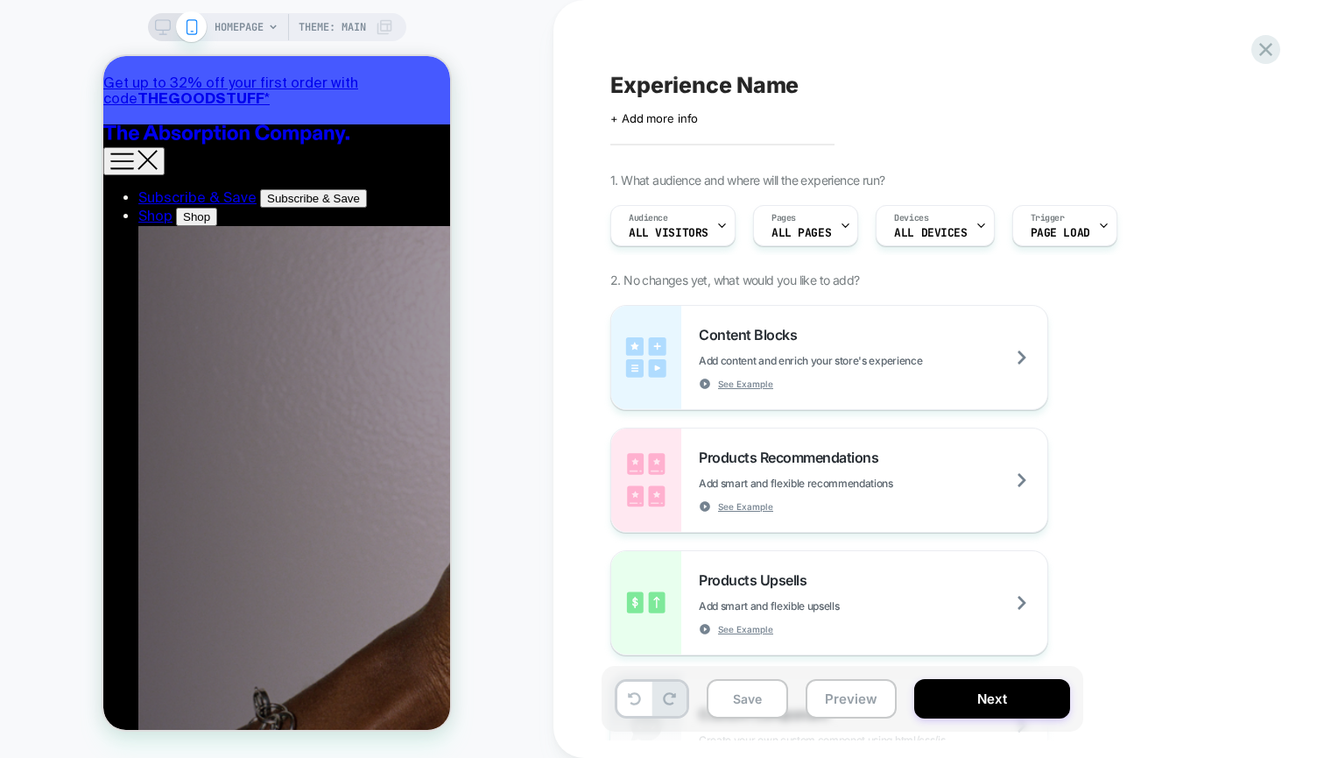
click at [166, 27] on icon at bounding box center [163, 27] width 16 height 16
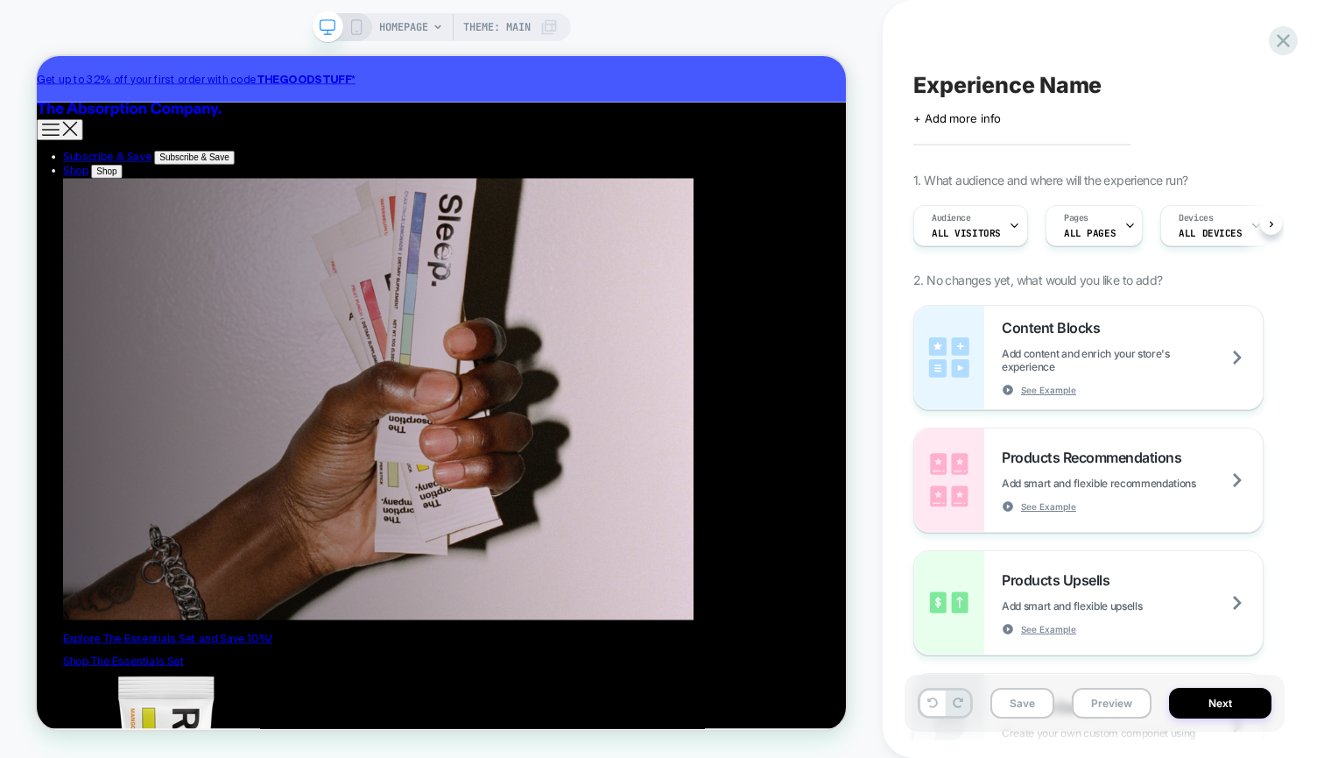
scroll to position [0, 1]
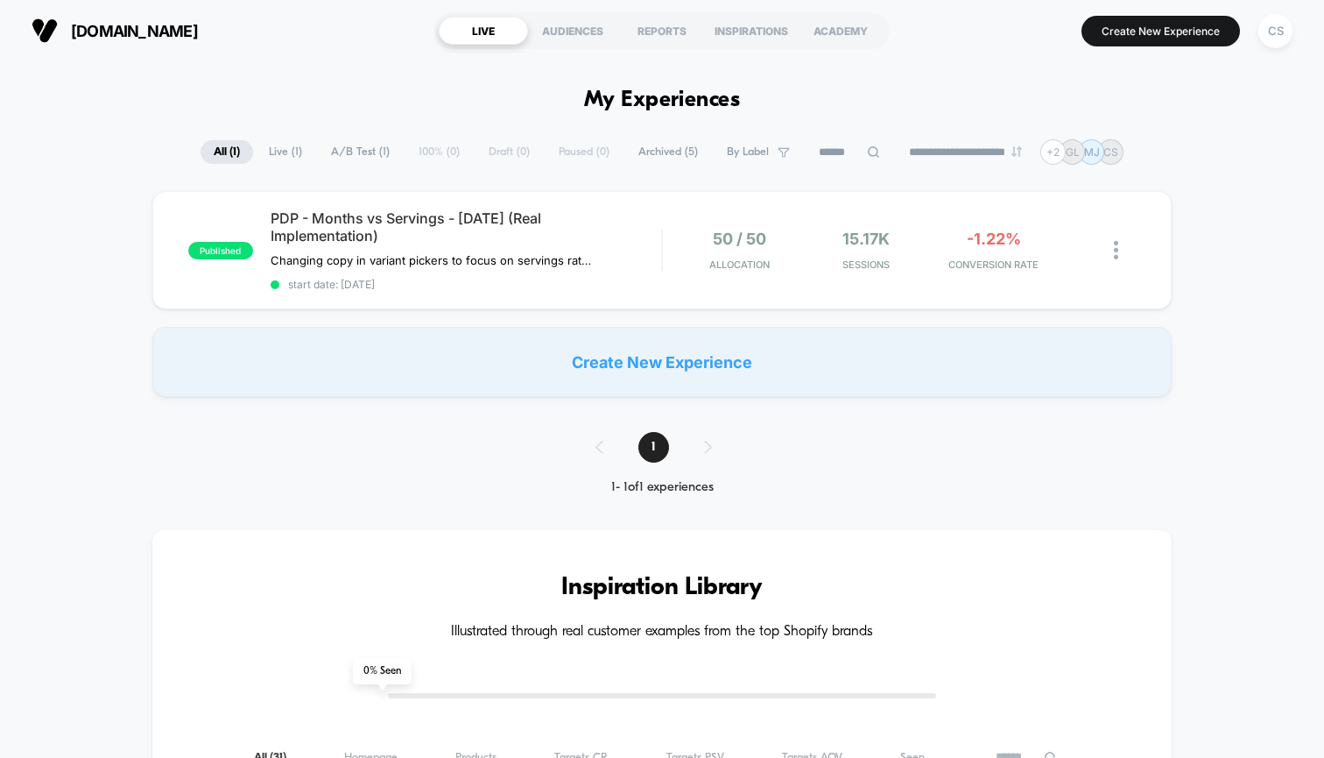
click at [621, 376] on div "Create New Experience" at bounding box center [662, 362] width 1020 height 70
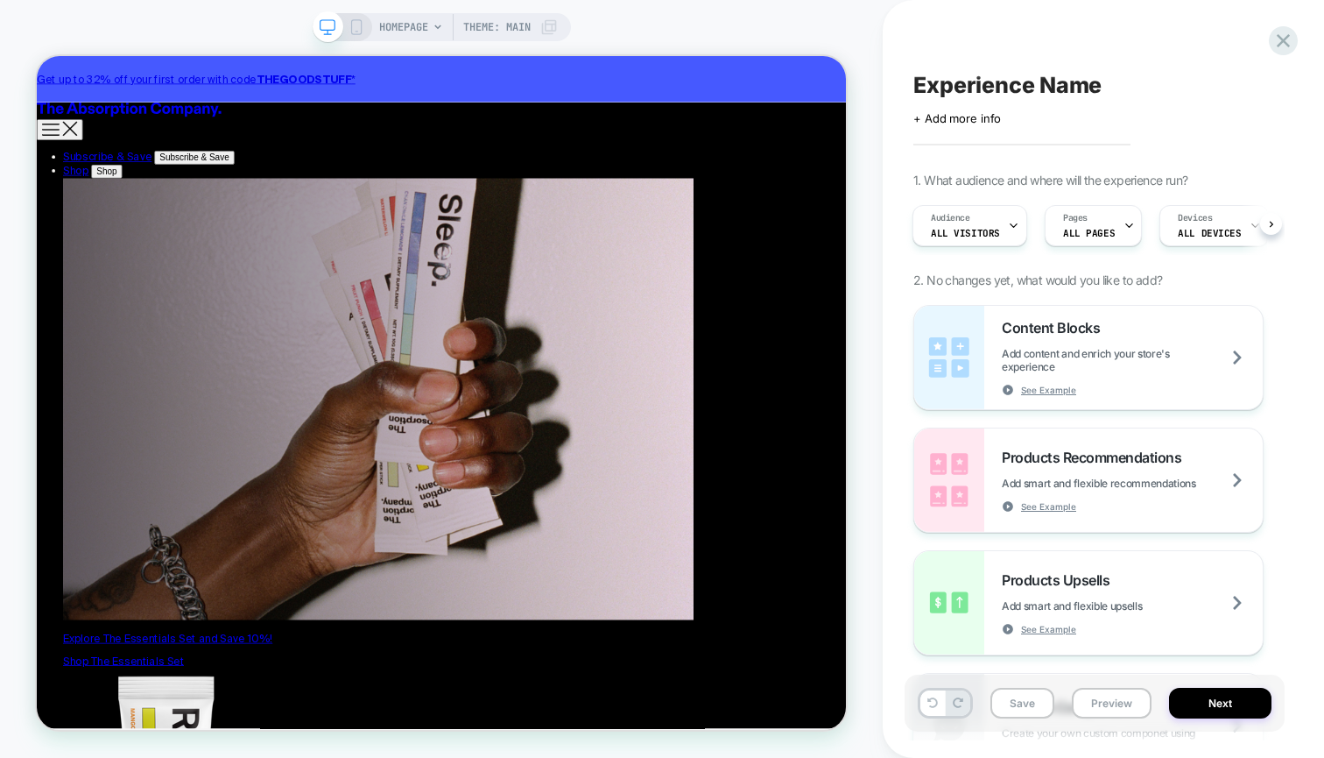
click at [425, 31] on span "HOMEPAGE" at bounding box center [403, 27] width 49 height 28
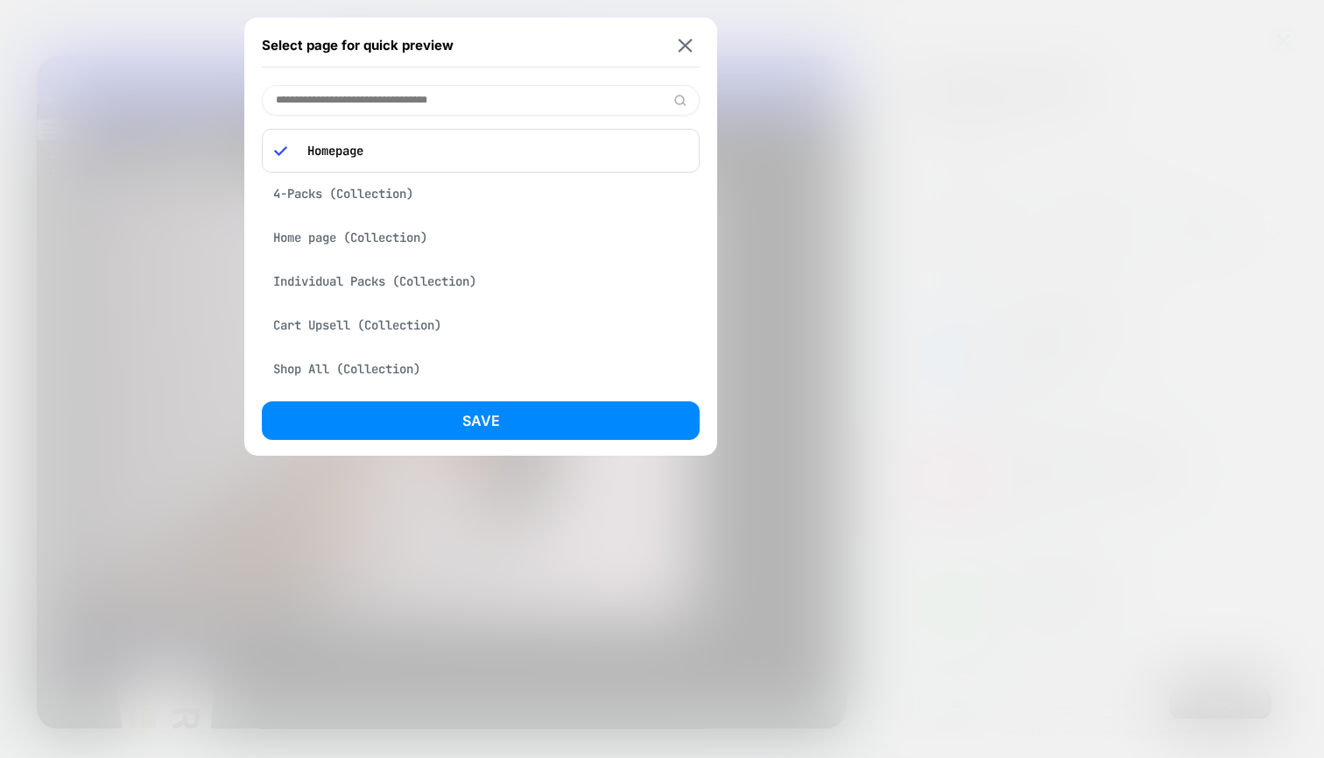
click at [699, 56] on div "Select page for quick preview" at bounding box center [481, 46] width 438 height 44
click at [689, 44] on img at bounding box center [686, 45] width 14 height 13
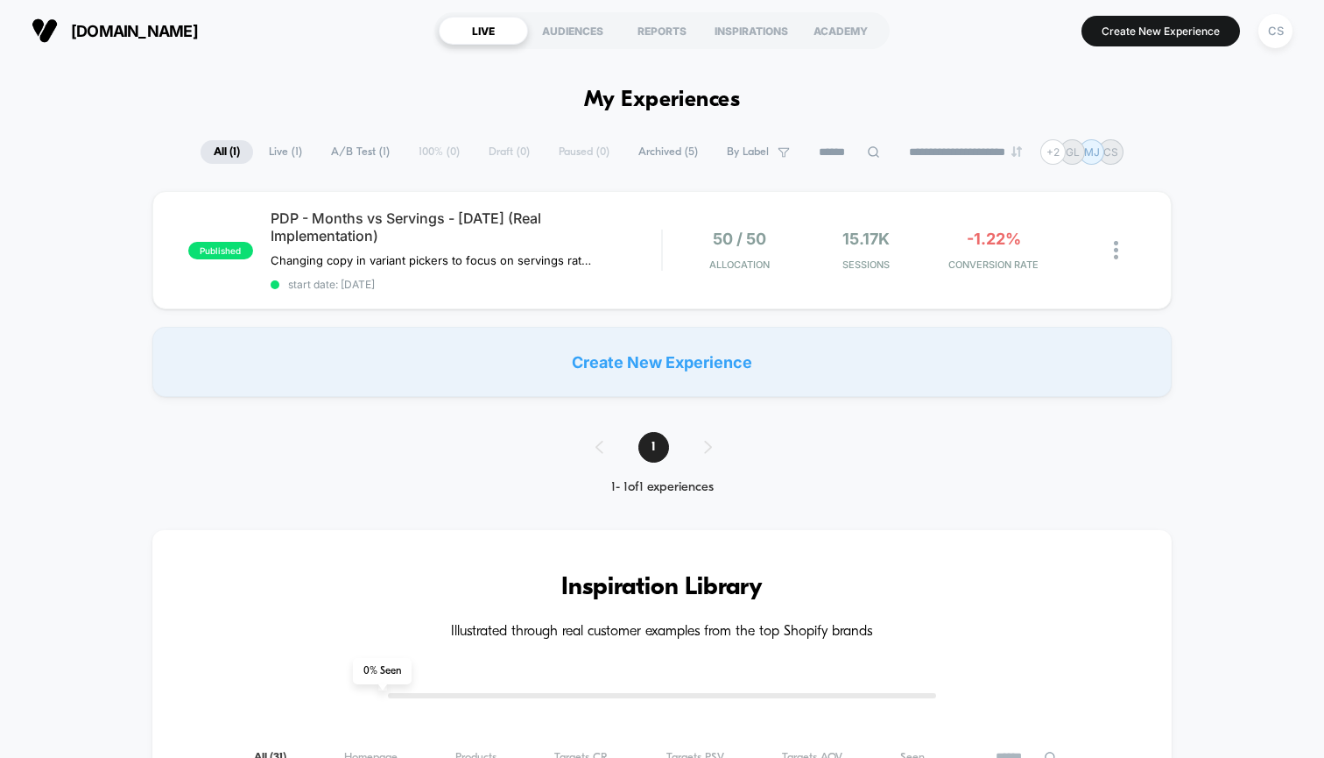
click at [695, 385] on div "Create New Experience" at bounding box center [662, 362] width 1020 height 70
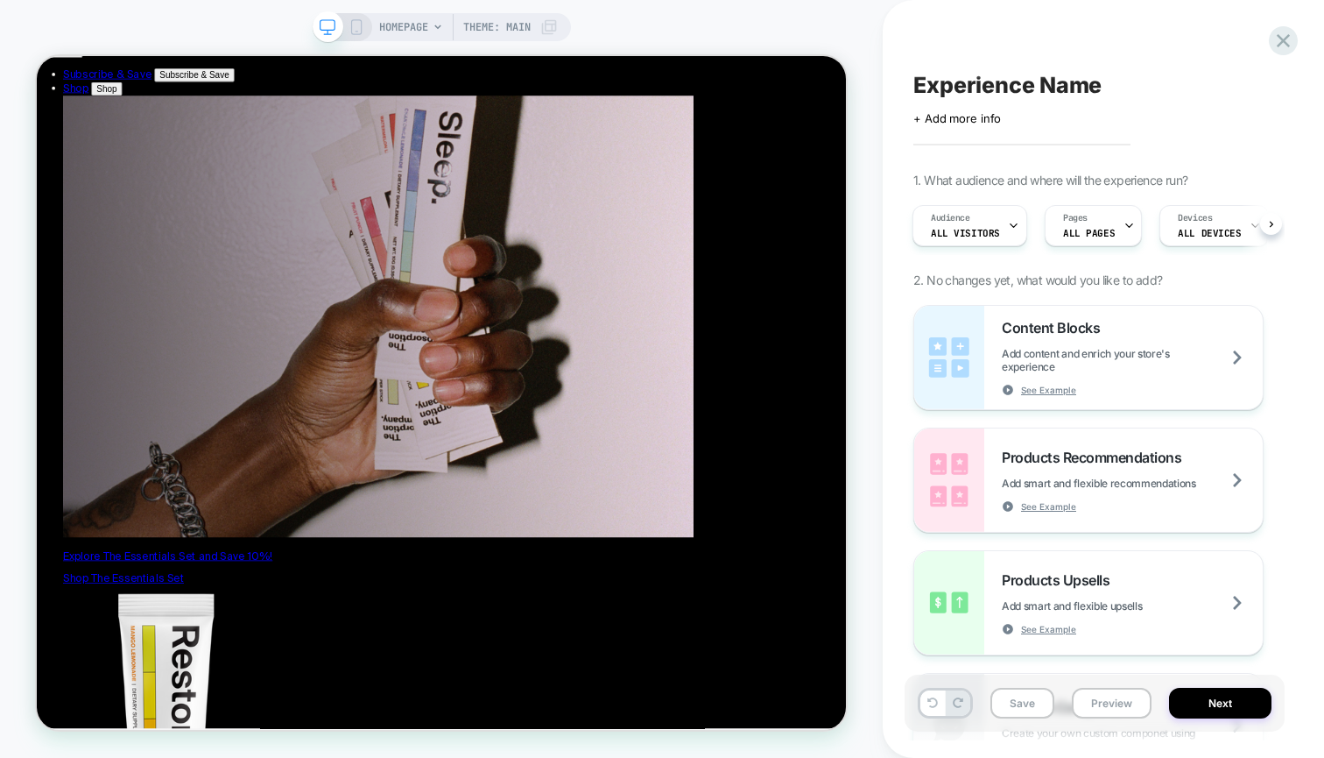
scroll to position [691, 0]
click at [1081, 234] on span "ALL PAGES" at bounding box center [1089, 233] width 52 height 12
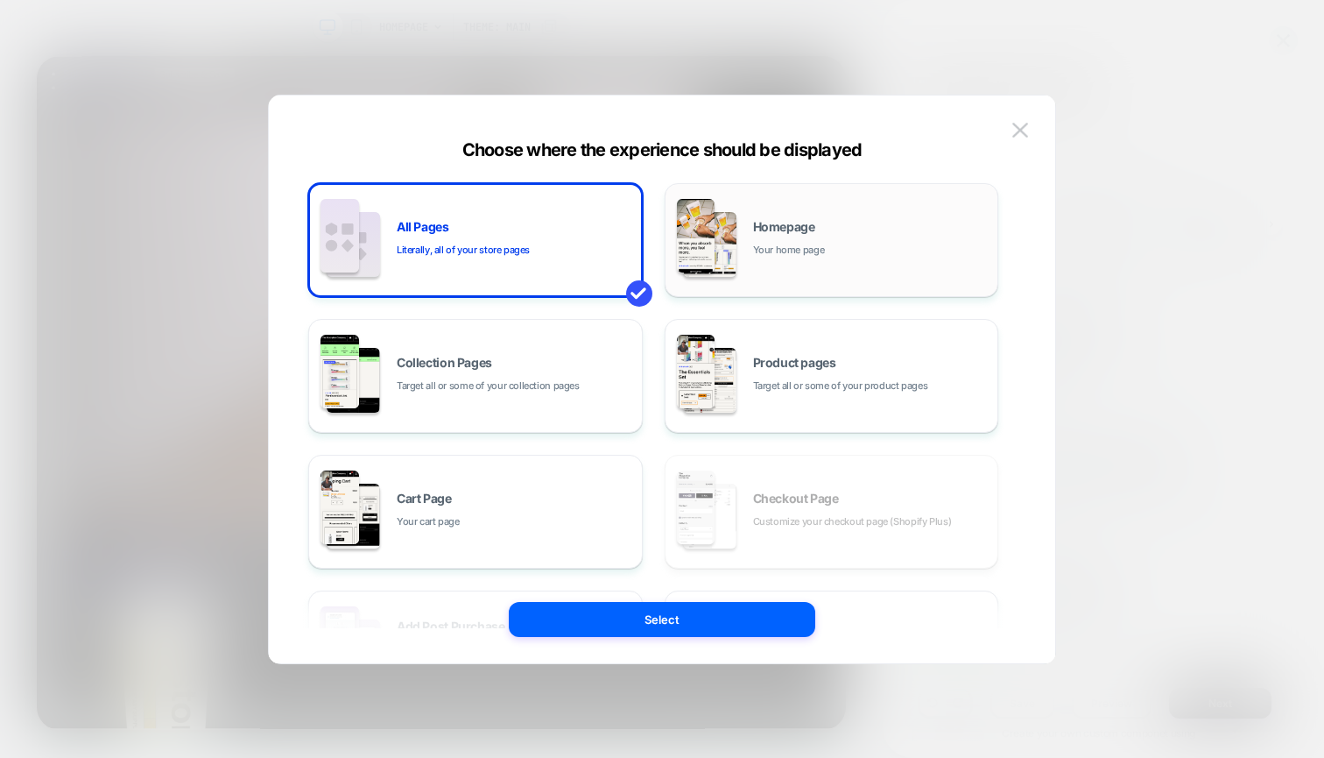
click at [759, 269] on div "Homepage Your home page" at bounding box center [832, 240] width 315 height 96
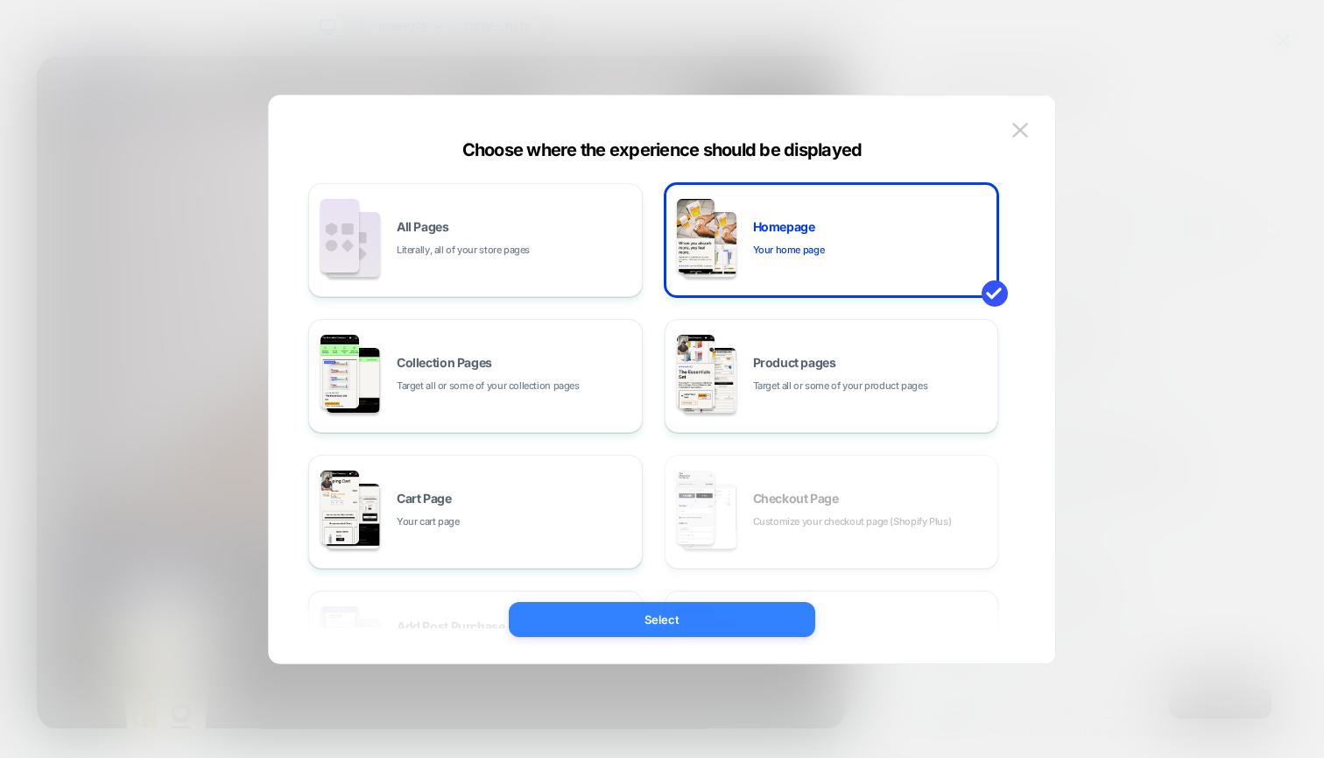
click at [671, 624] on button "Select" at bounding box center [662, 619] width 307 height 35
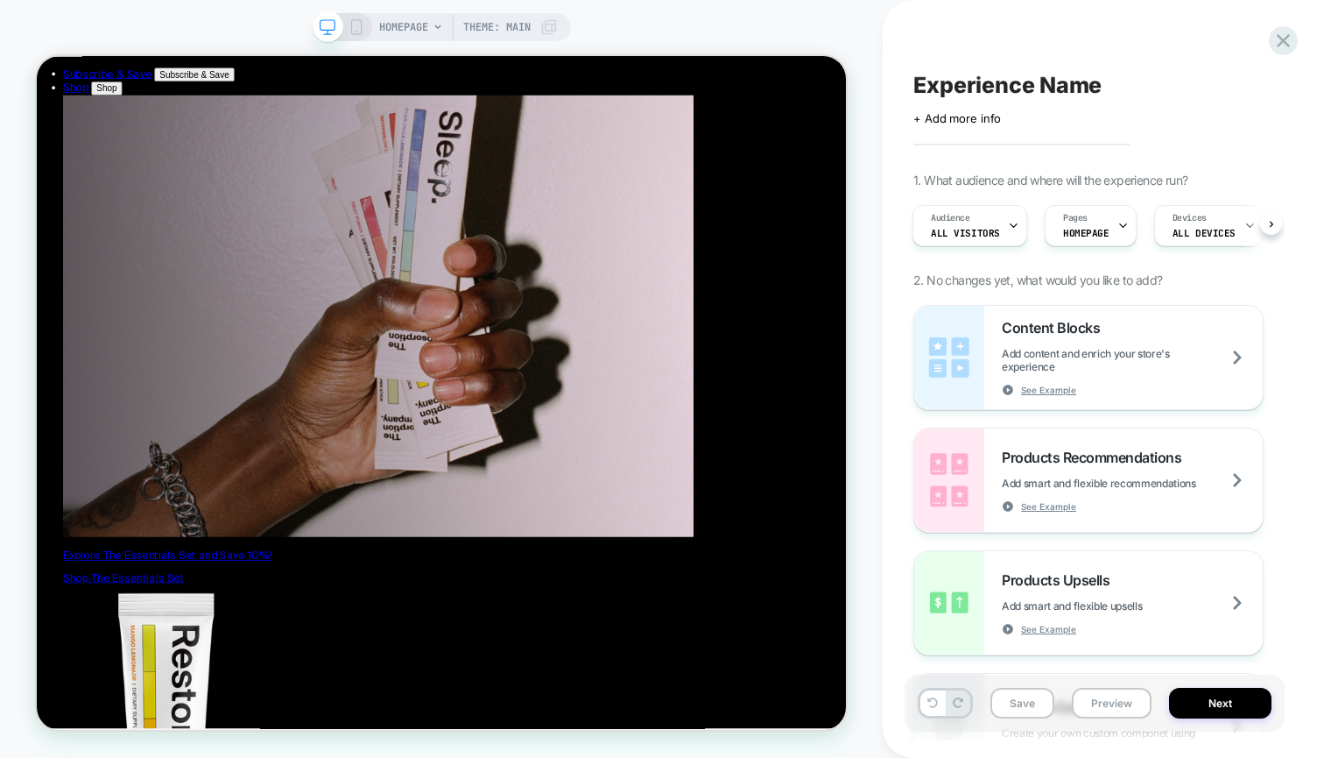
click at [1199, 686] on div "Save Preview Next" at bounding box center [1095, 703] width 380 height 57
click at [1201, 702] on button "Next" at bounding box center [1220, 703] width 102 height 31
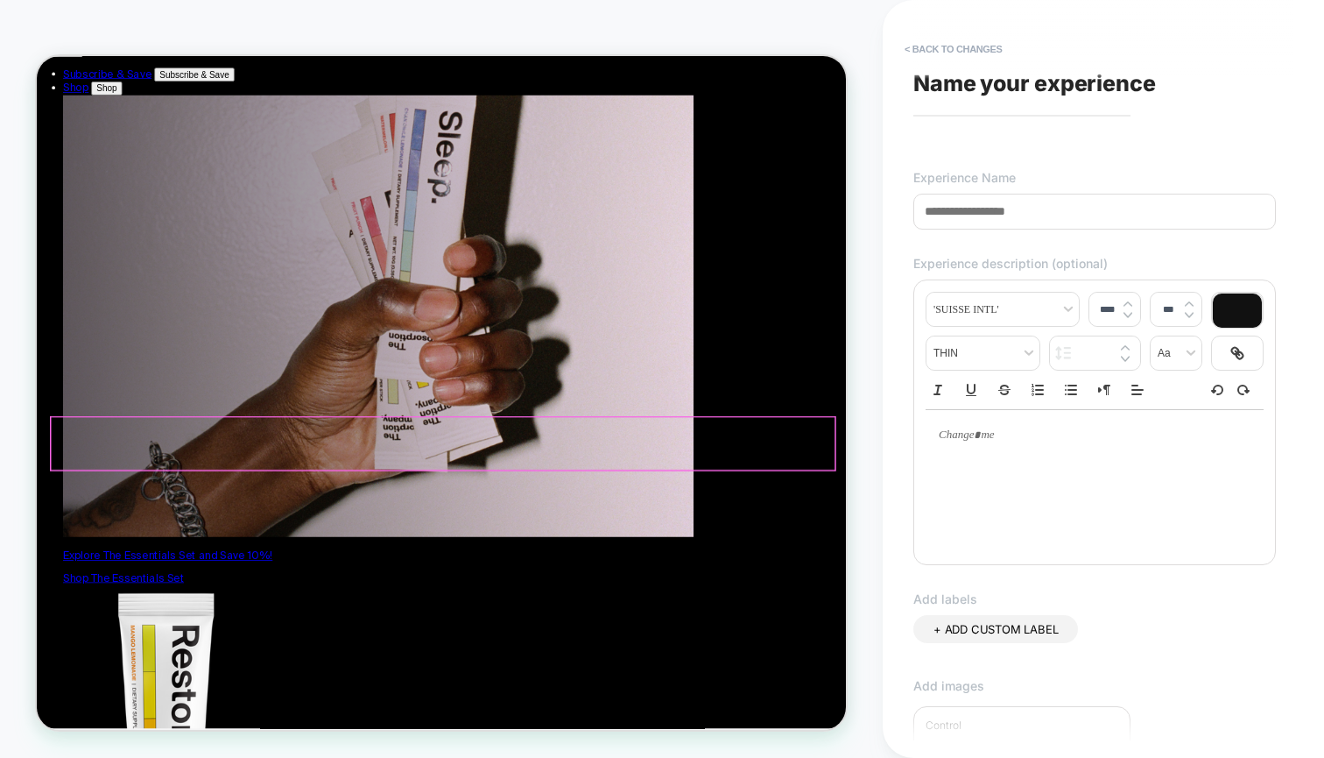
scroll to position [689, 0]
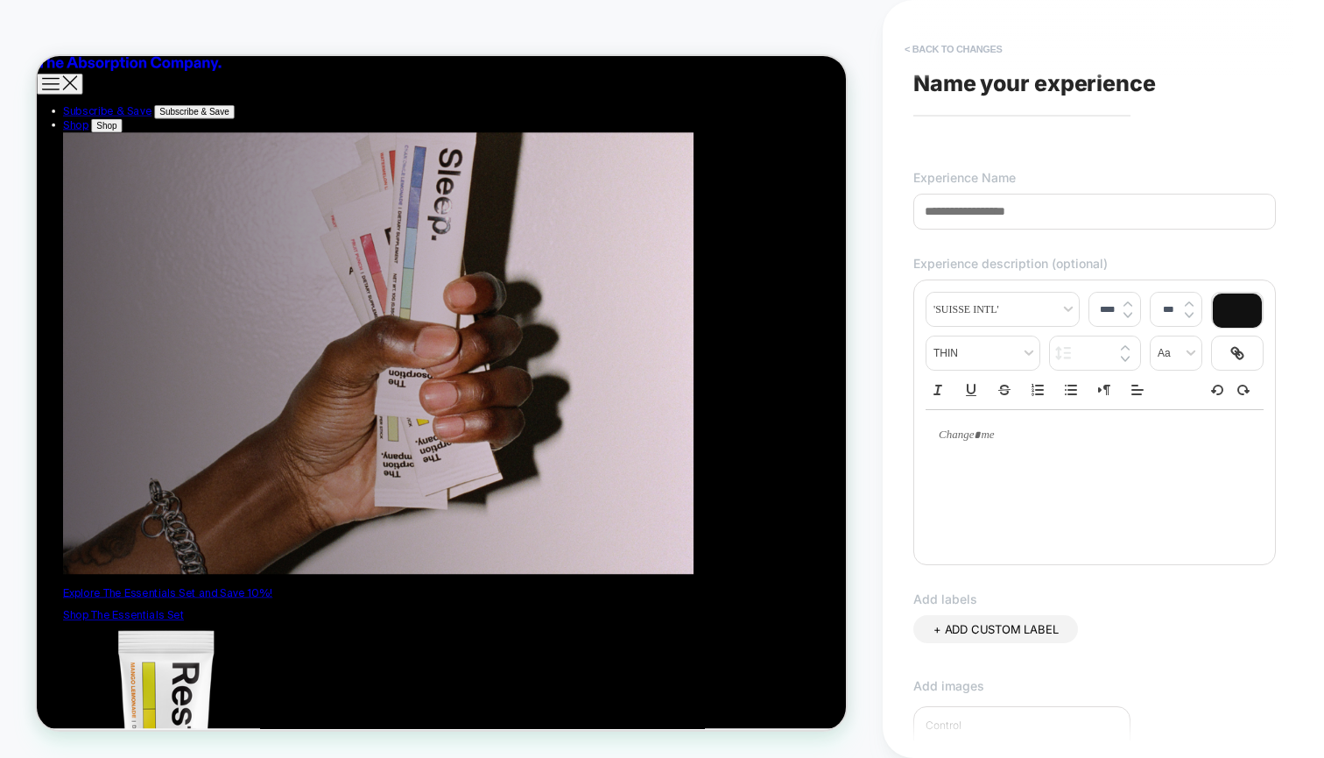
click at [984, 52] on button "< Back to changes" at bounding box center [954, 49] width 116 height 28
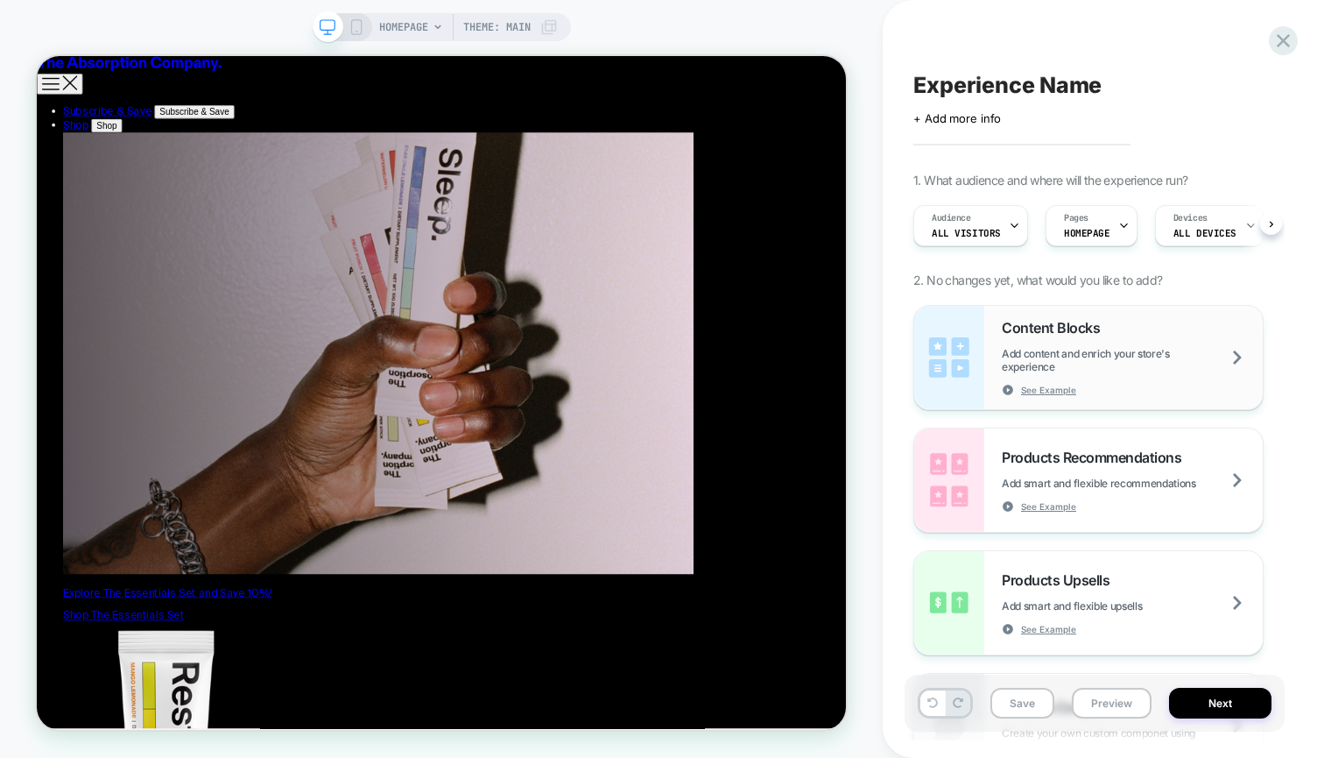
scroll to position [0, 1]
click at [1110, 343] on div "Content Blocks Add content and enrich your store's experience See Example" at bounding box center [1132, 357] width 261 height 77
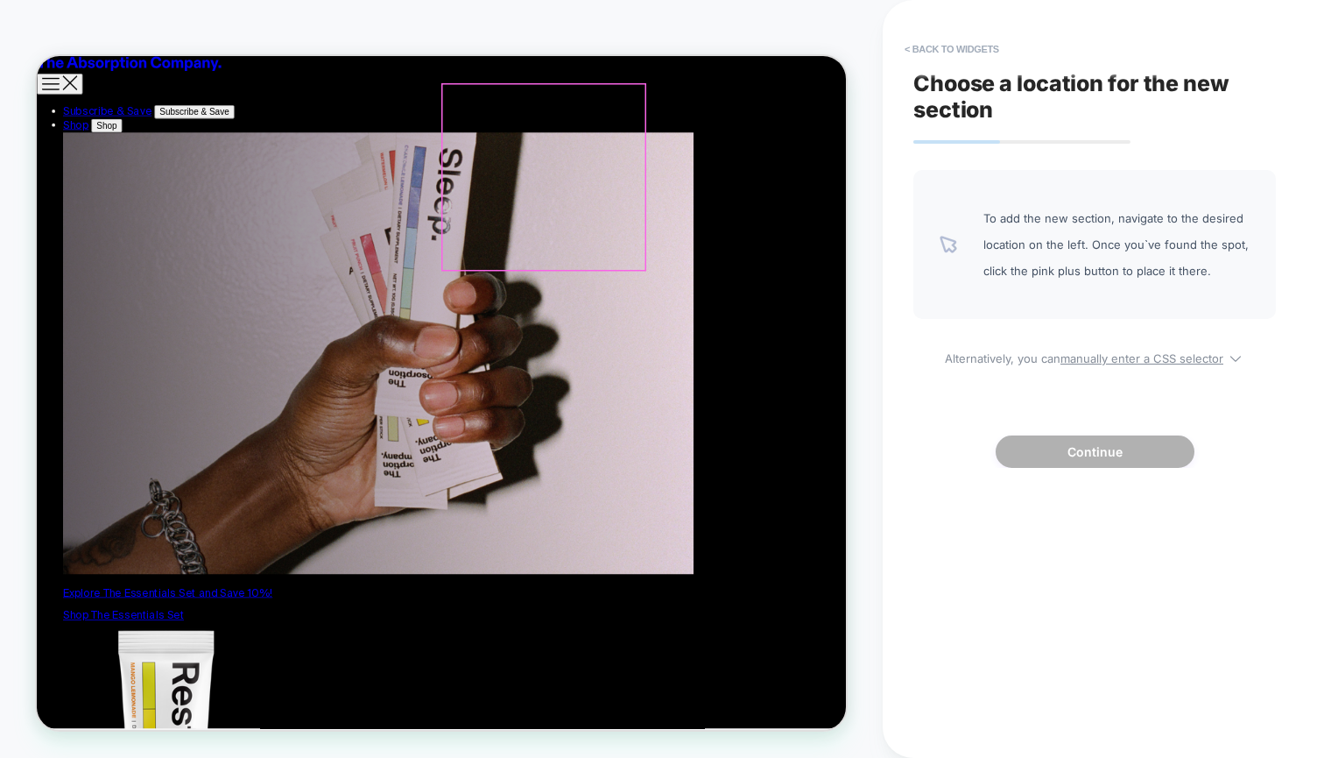
scroll to position [0, 0]
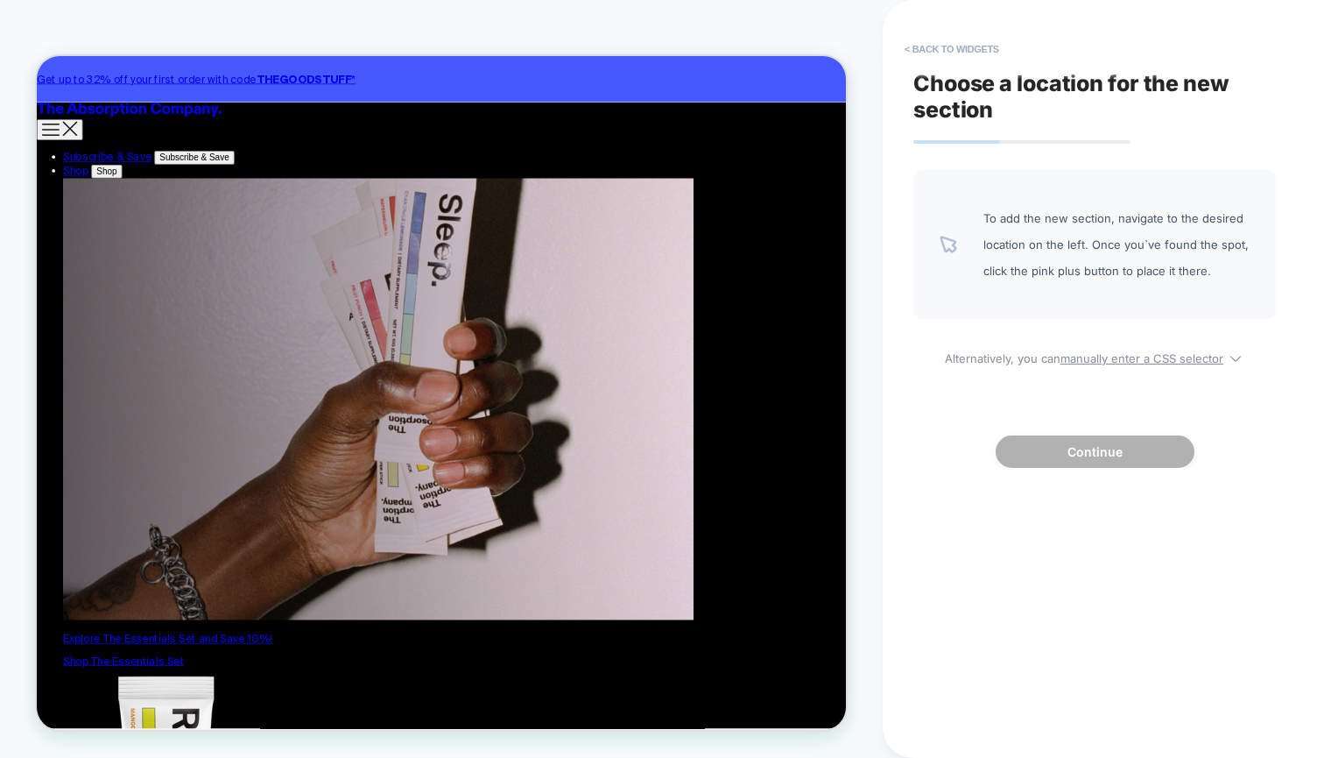
click at [102, 1] on div "HOMEPAGE Theme: MAIN" at bounding box center [441, 379] width 883 height 758
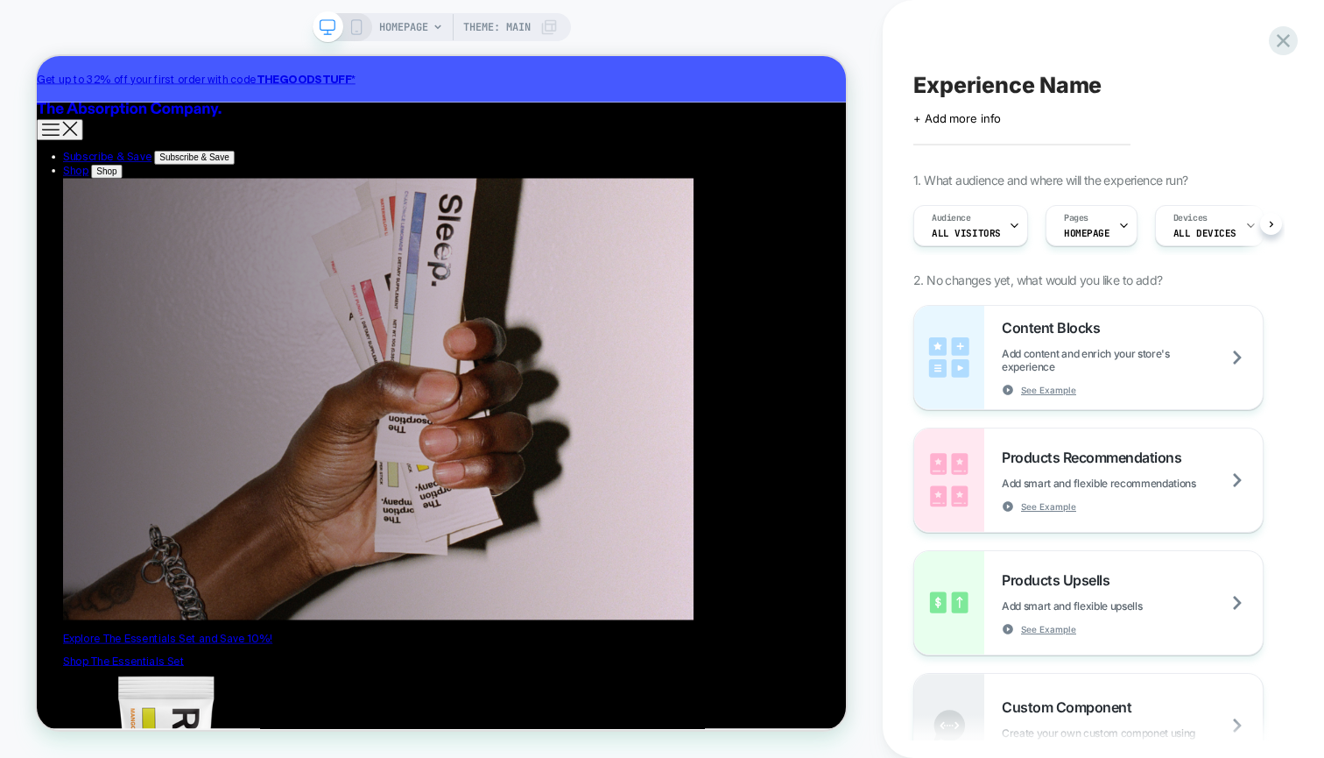
scroll to position [0, 1]
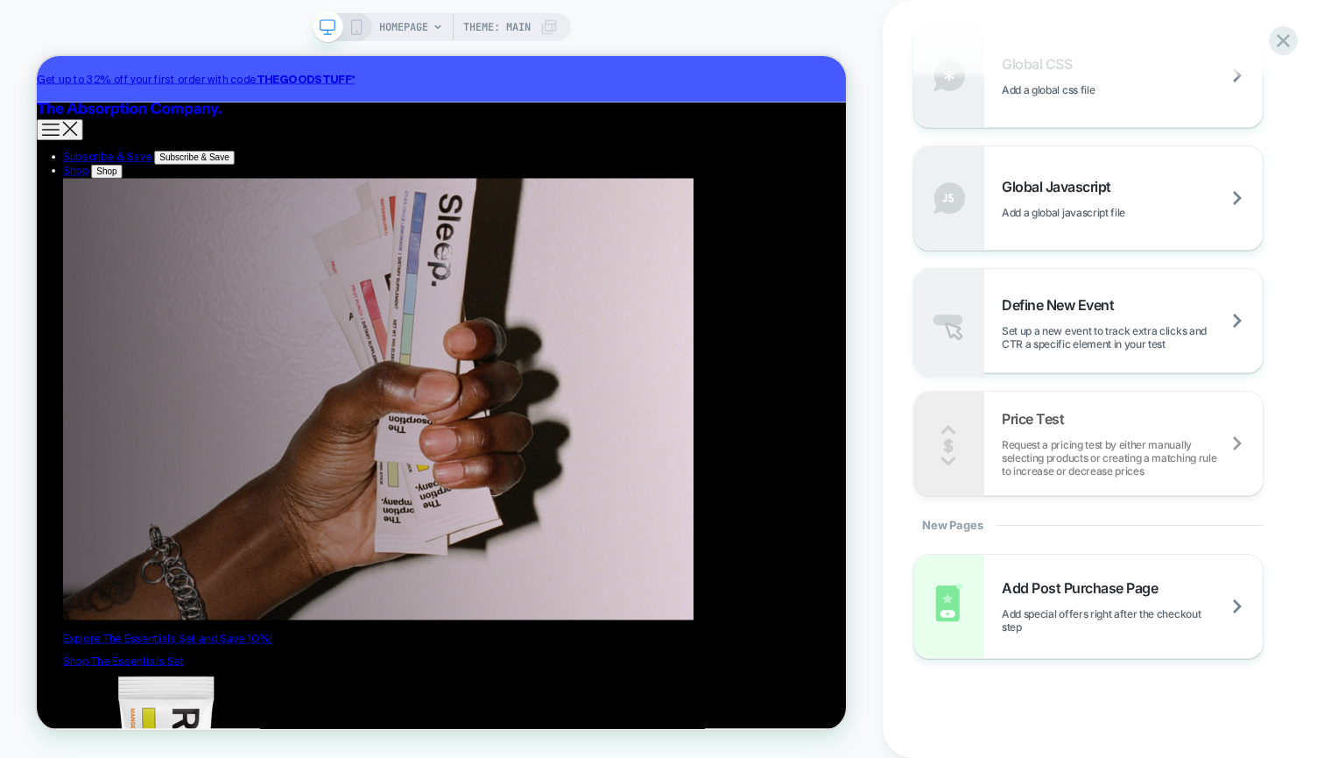
scroll to position [1199, 0]
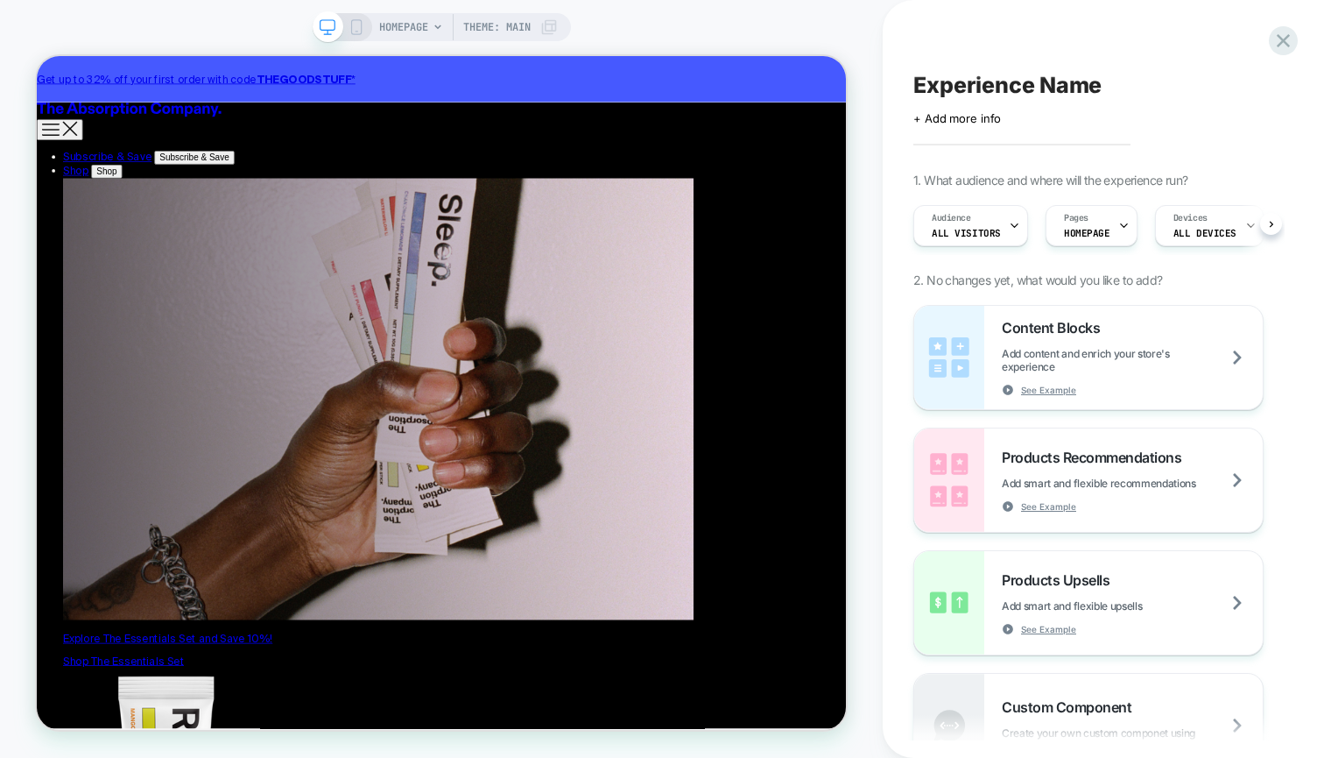
scroll to position [0, 1]
click at [1283, 41] on icon at bounding box center [1283, 40] width 13 height 13
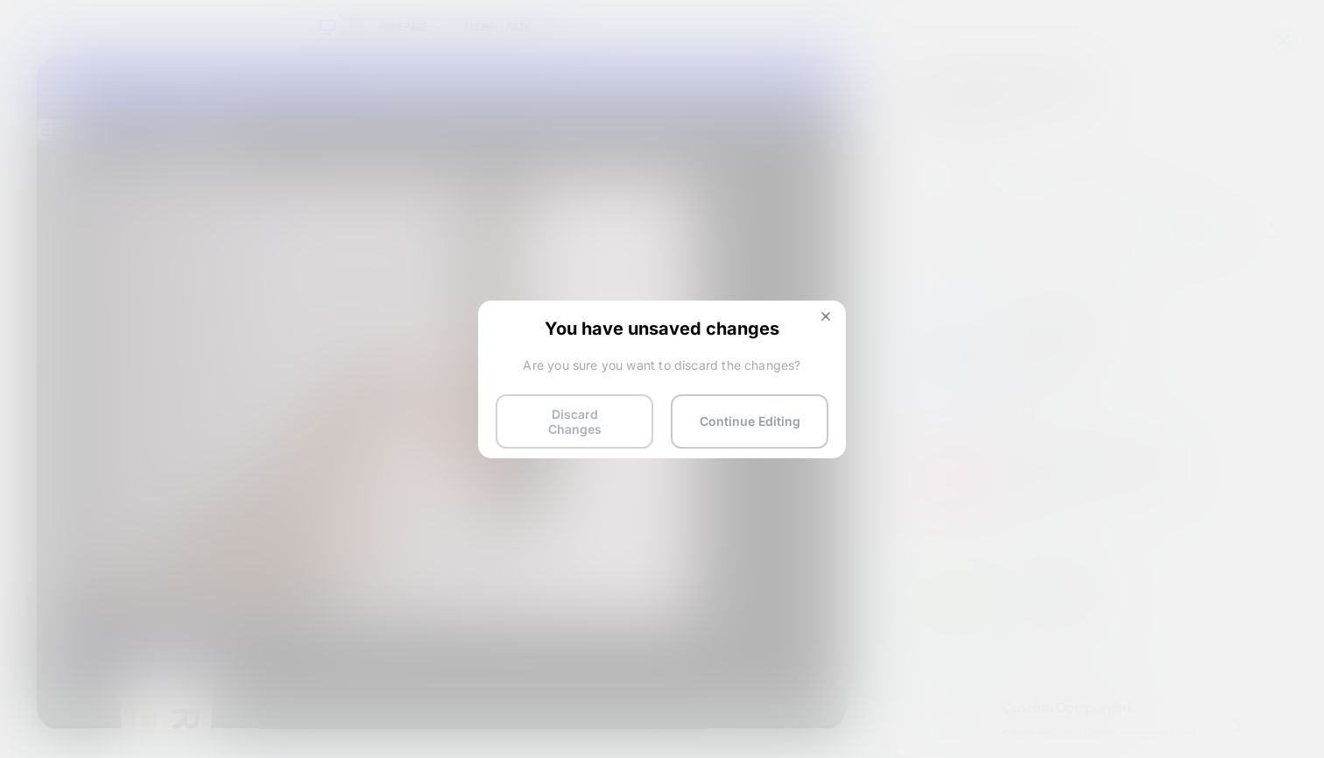
click at [606, 415] on button "Discard Changes" at bounding box center [575, 421] width 158 height 54
